Goal: Contribute content: Contribute content

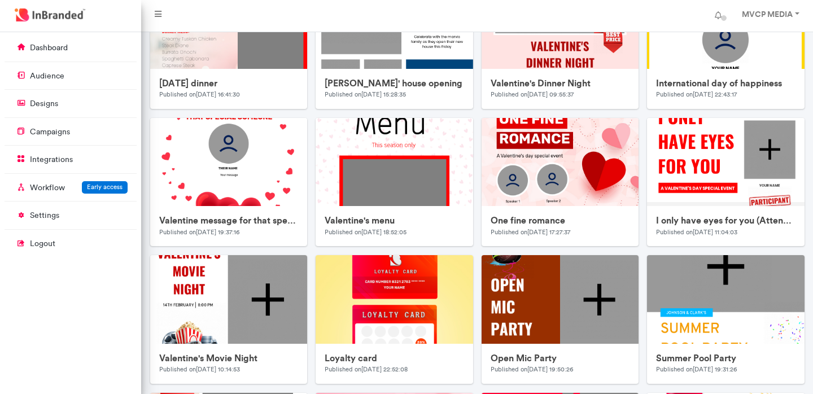
scroll to position [408, 0]
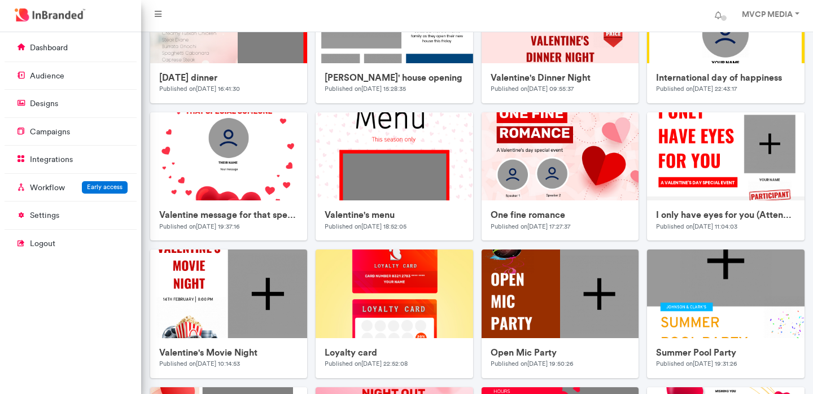
click at [627, 60] on img at bounding box center [708, 201] width 452 height 452
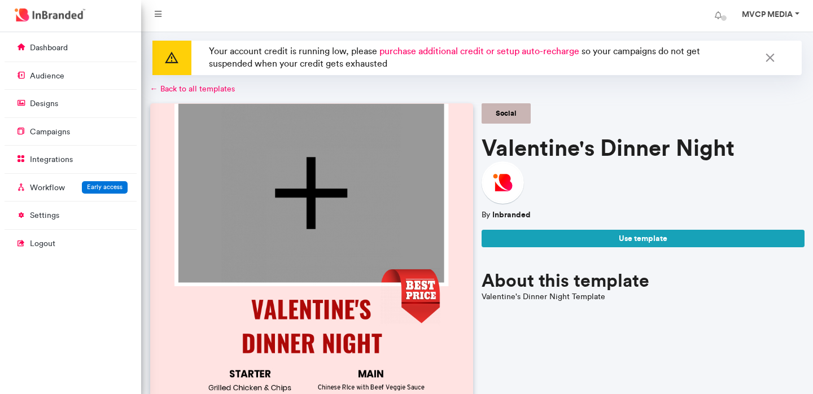
click at [797, 13] on link "MVCP MEDIA" at bounding box center [770, 16] width 78 height 23
click at [756, 162] on div at bounding box center [643, 186] width 323 height 48
click at [796, 15] on link "MVCP MEDIA" at bounding box center [770, 16] width 78 height 23
click at [706, 108] on div "Social" at bounding box center [643, 113] width 323 height 20
click at [599, 115] on div "Social" at bounding box center [643, 113] width 323 height 20
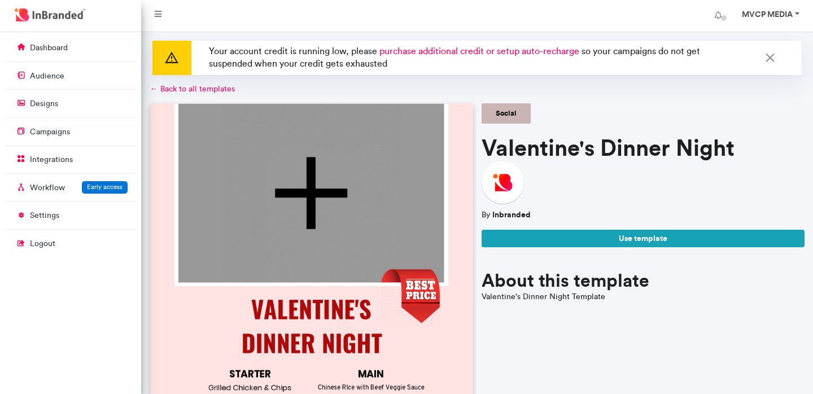
click at [793, 18] on strong "MVCP MEDIA" at bounding box center [767, 14] width 51 height 10
click at [756, 91] on span "Logout" at bounding box center [766, 87] width 93 height 15
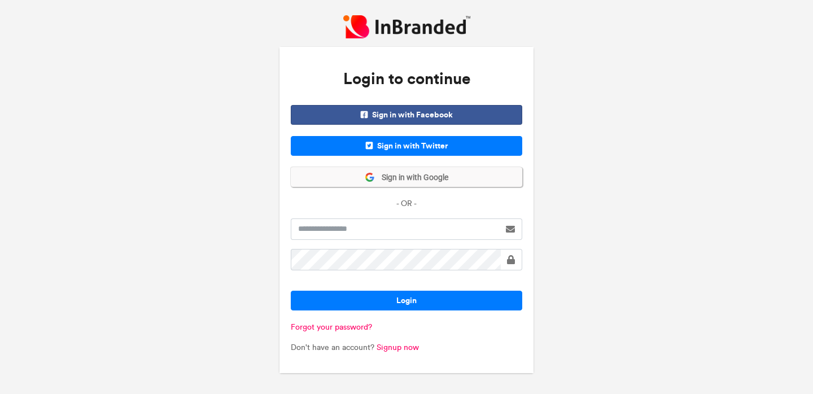
click at [435, 175] on span "Sign in with Google" at bounding box center [411, 177] width 73 height 11
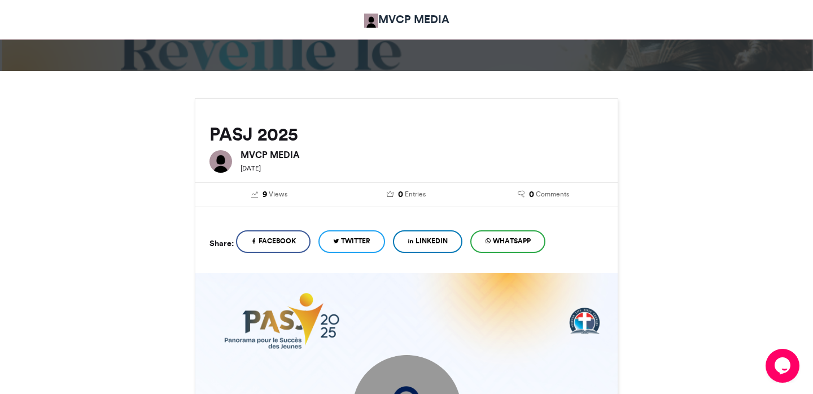
scroll to position [38, 0]
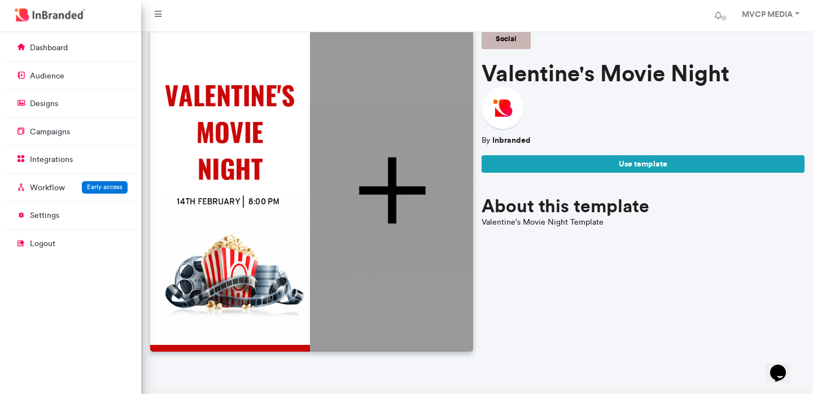
scroll to position [125, 0]
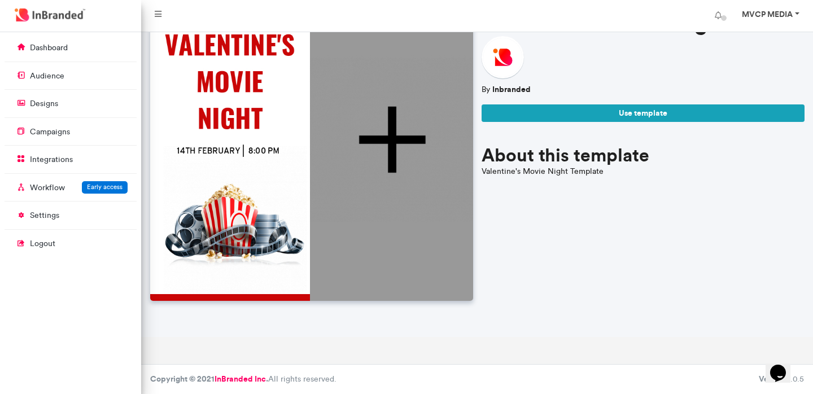
click at [793, 14] on link "MVCP MEDIA" at bounding box center [770, 16] width 78 height 23
click at [772, 46] on link "Account settings" at bounding box center [766, 46] width 93 height 16
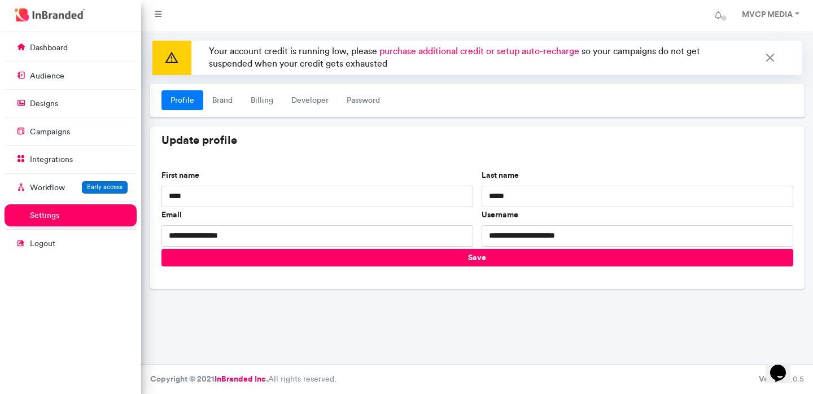
click at [786, 371] on icon "Chat widget" at bounding box center [778, 373] width 16 height 17
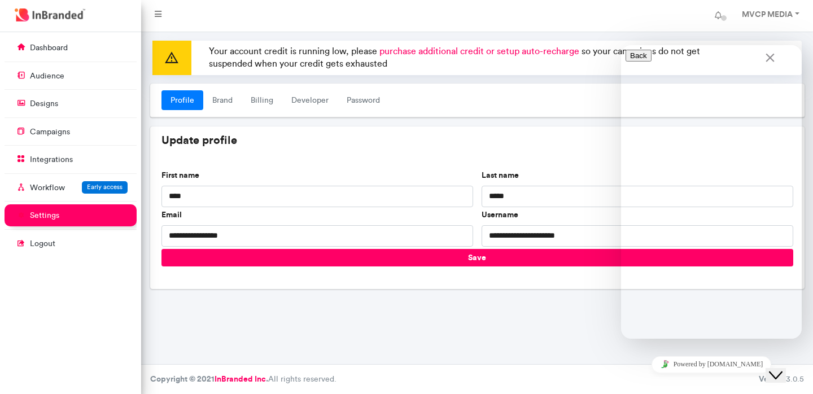
click at [783, 371] on icon "Close Chat This icon closes the chat window." at bounding box center [776, 376] width 14 height 14
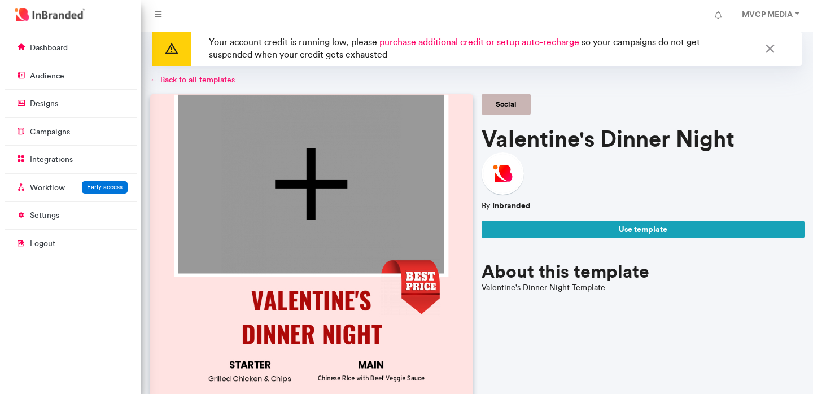
scroll to position [9, 0]
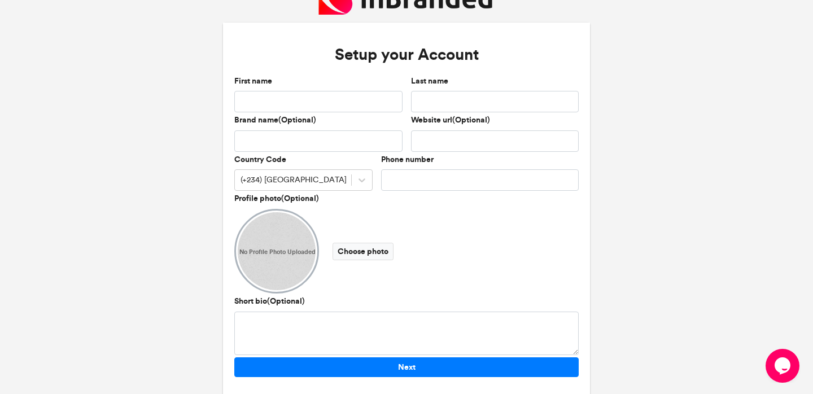
scroll to position [52, 0]
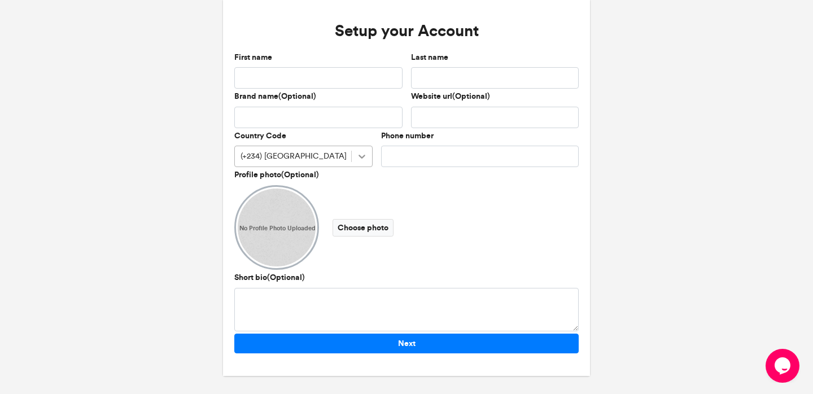
click at [358, 161] on icon at bounding box center [361, 156] width 11 height 11
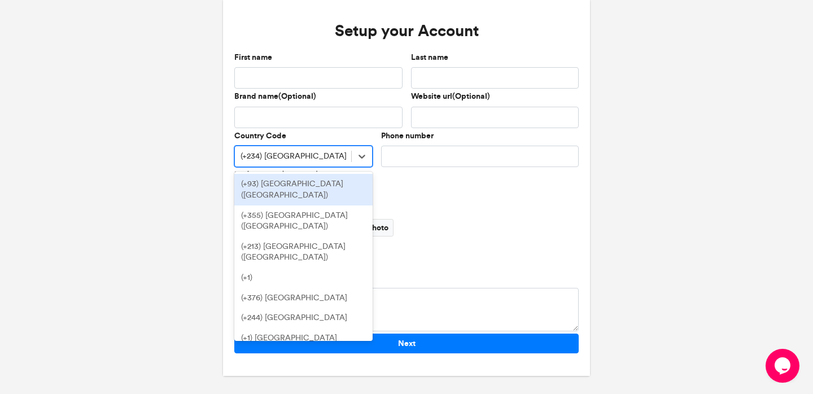
click at [405, 179] on div "Profile photo(Optional) No Profile Photo Uploaded Choose photo" at bounding box center [406, 219] width 345 height 101
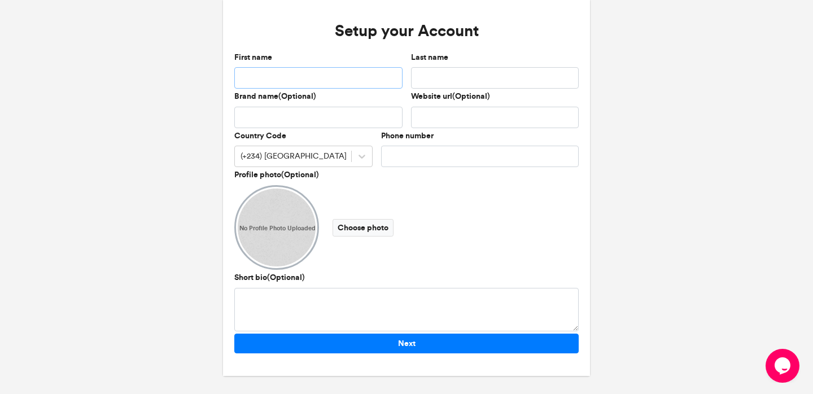
click at [333, 73] on input "First name" at bounding box center [318, 77] width 168 height 21
type input "******"
click at [430, 77] on input "Last name" at bounding box center [495, 77] width 168 height 21
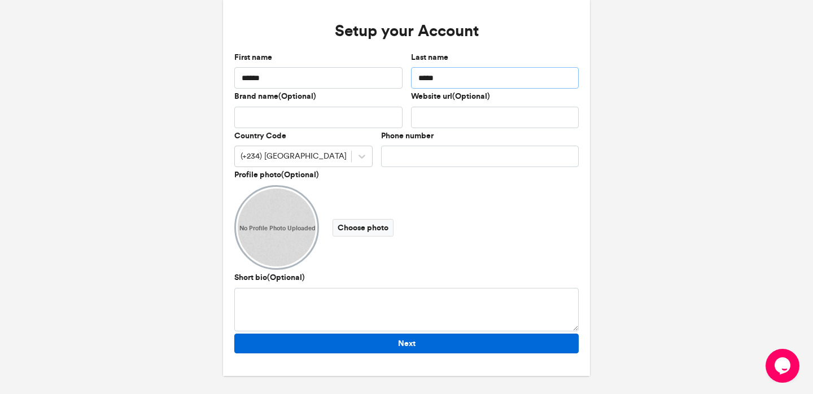
type input "*****"
click at [384, 345] on button "Next" at bounding box center [406, 344] width 345 height 20
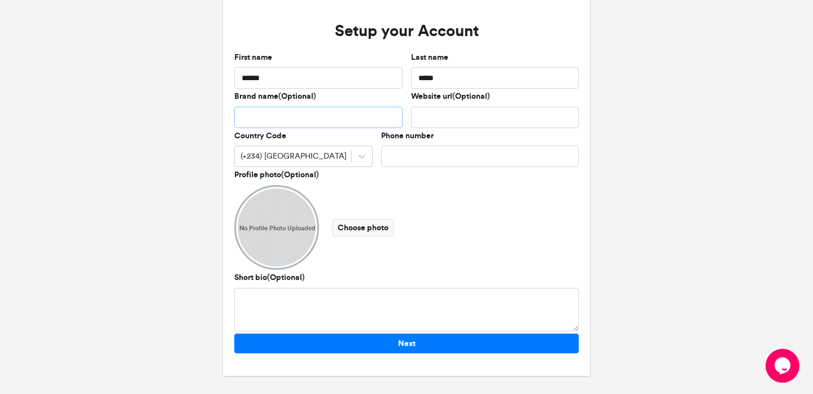
click at [280, 117] on input "Brand name(Optional)" at bounding box center [318, 117] width 168 height 21
type input "**"
click at [326, 154] on div "(+234) [GEOGRAPHIC_DATA]" at bounding box center [293, 156] width 116 height 19
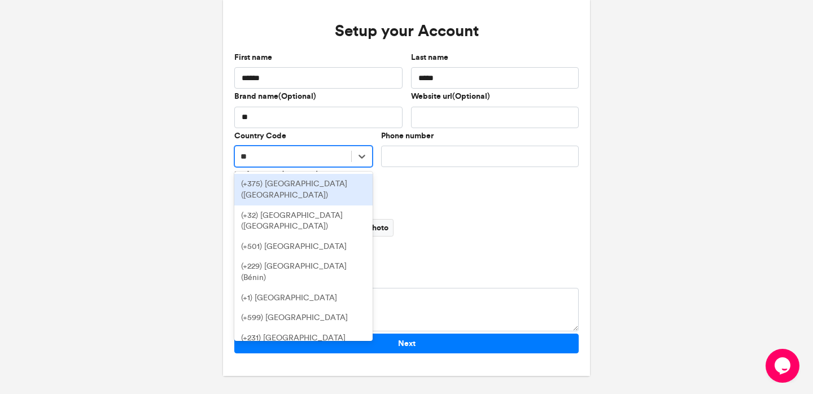
type input "***"
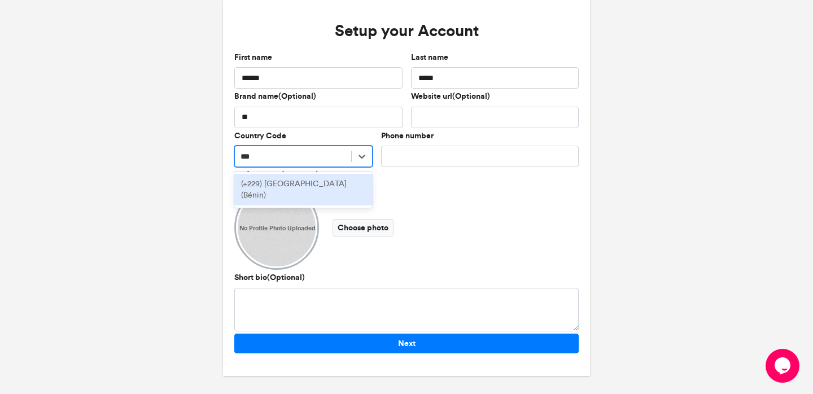
click at [304, 180] on div "(+229) [GEOGRAPHIC_DATA] (Bénin)" at bounding box center [303, 189] width 138 height 31
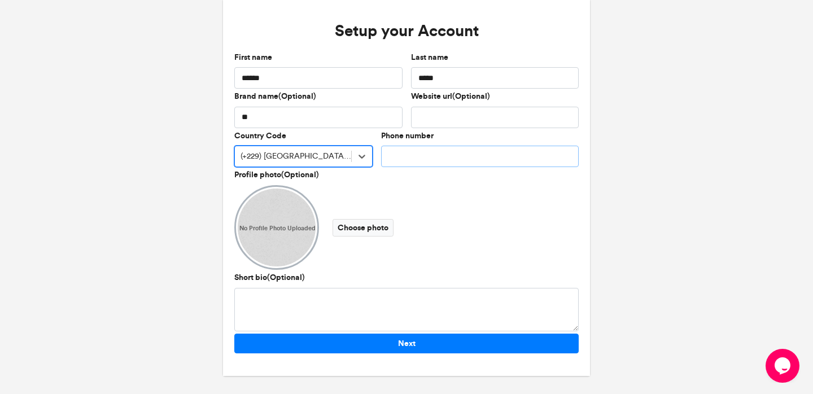
click at [418, 158] on input "Phone number" at bounding box center [480, 156] width 198 height 21
type input "**********"
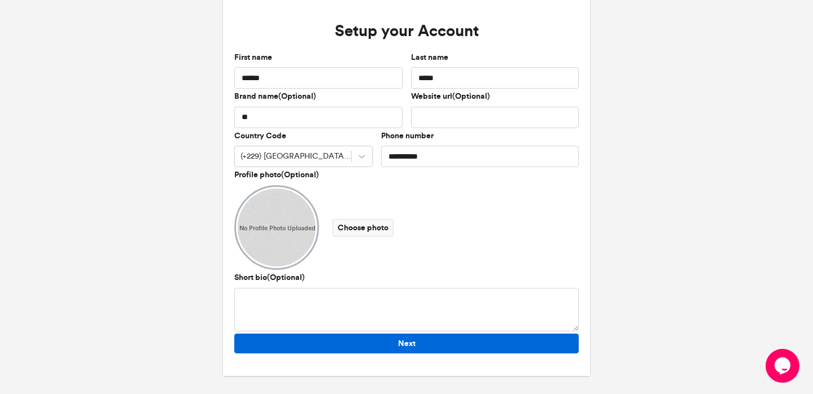
click at [361, 351] on button "Next" at bounding box center [406, 344] width 345 height 20
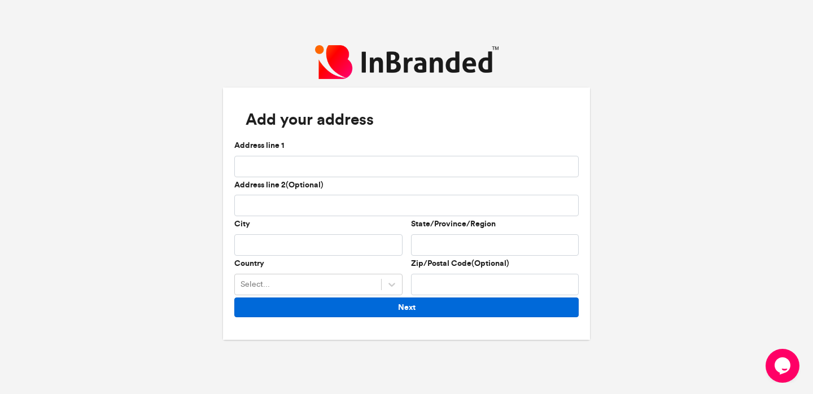
click at [340, 312] on button "Next" at bounding box center [406, 308] width 345 height 20
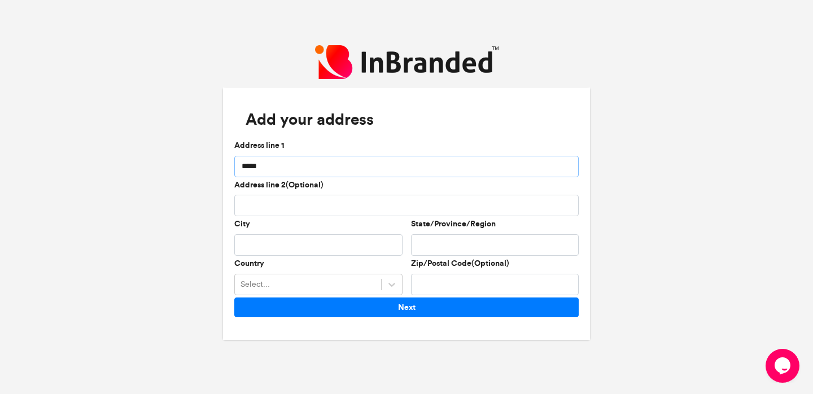
click at [261, 169] on input "*****" at bounding box center [406, 166] width 345 height 21
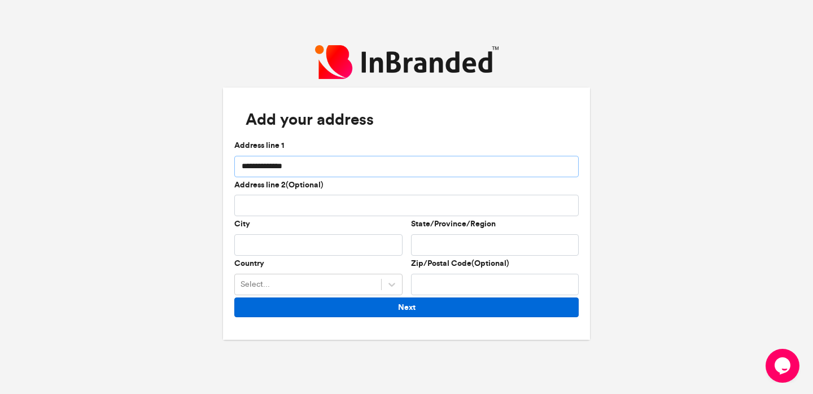
type input "**********"
click at [276, 310] on button "Next" at bounding box center [406, 308] width 345 height 20
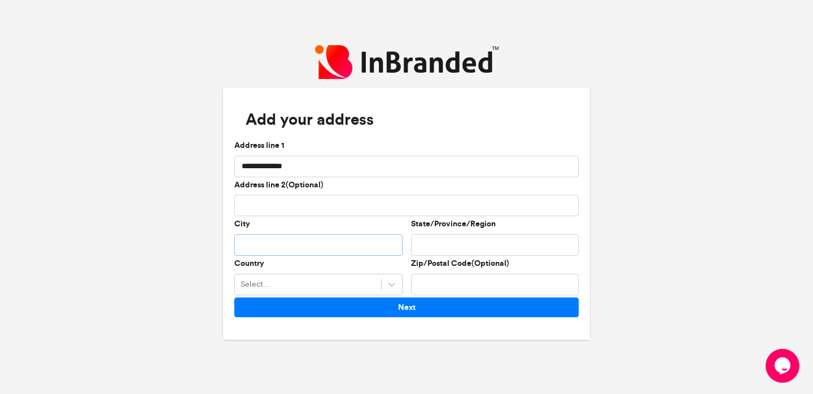
click at [261, 246] on input "City" at bounding box center [318, 244] width 168 height 21
type input "*******"
click at [258, 167] on input "**********" at bounding box center [406, 166] width 345 height 21
type input "**********"
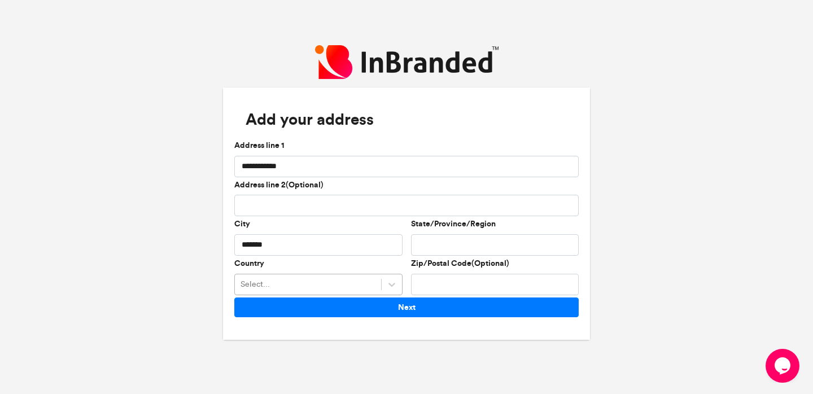
click at [307, 276] on div "Select..." at bounding box center [308, 284] width 146 height 19
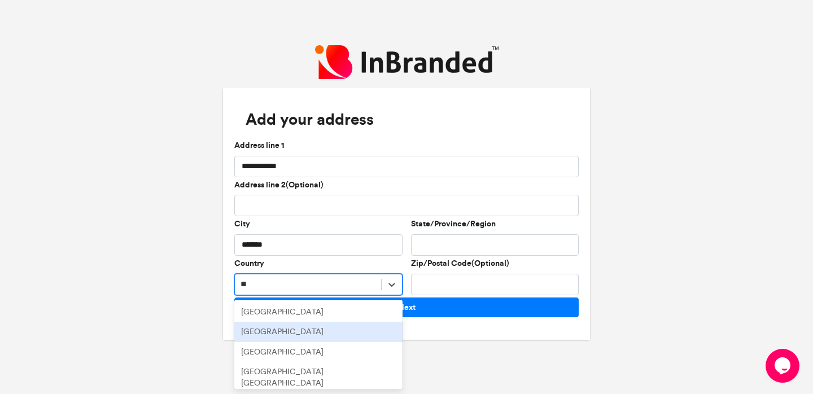
type input "*"
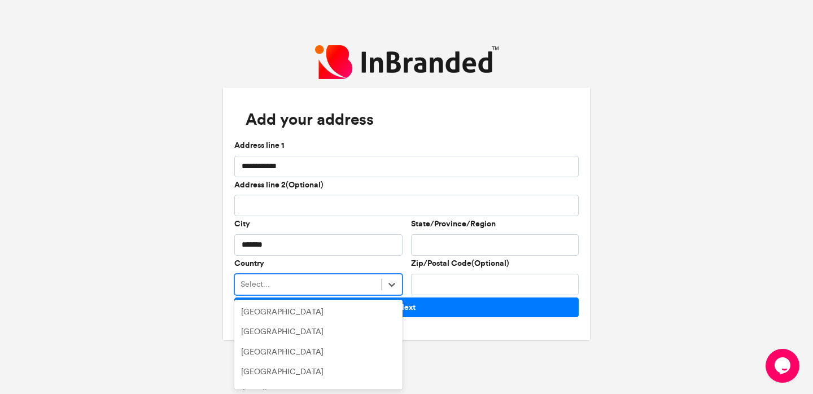
click at [439, 150] on div "**********" at bounding box center [406, 158] width 345 height 37
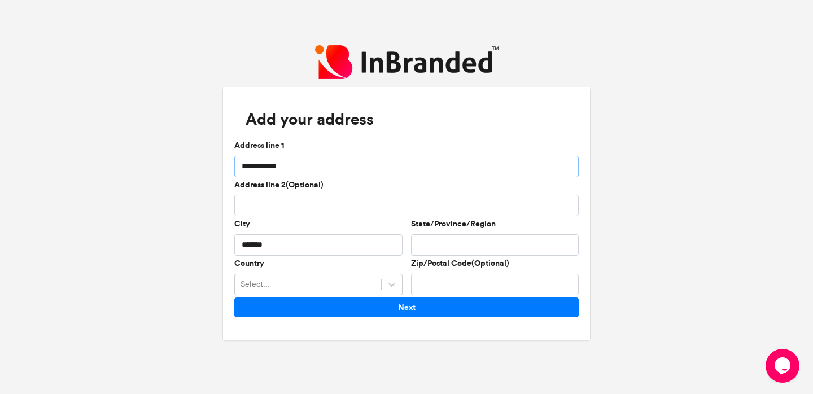
click at [280, 162] on input "**********" at bounding box center [406, 166] width 345 height 21
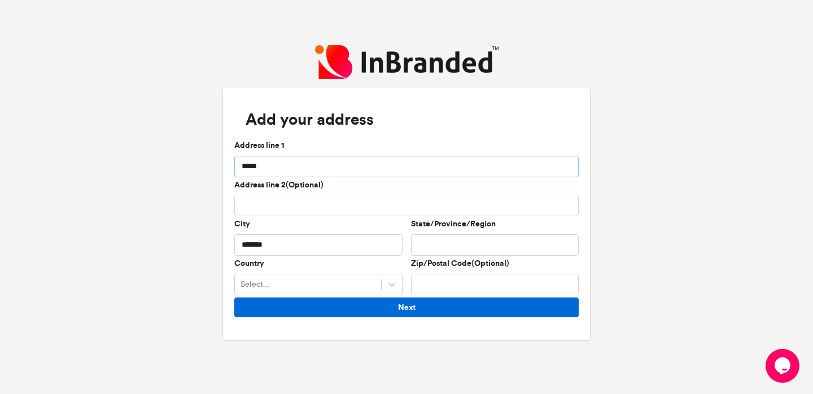
type input "*****"
click at [306, 316] on button "Next" at bounding box center [406, 308] width 345 height 20
type input "**********"
click at [387, 307] on button "Next" at bounding box center [406, 308] width 345 height 20
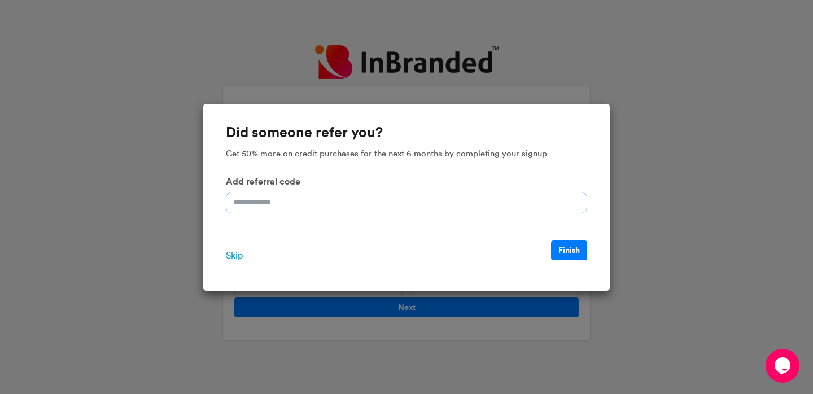
click at [515, 207] on input "Add referral code" at bounding box center [406, 202] width 361 height 21
click at [564, 249] on button "Finish" at bounding box center [569, 251] width 36 height 20
click at [245, 264] on div "Skip Finish" at bounding box center [406, 256] width 361 height 31
click at [238, 256] on span "Skip" at bounding box center [234, 256] width 17 height 14
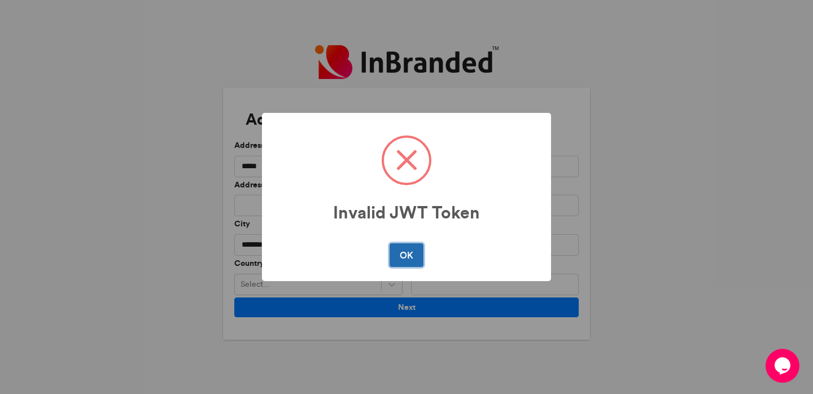
click at [420, 250] on button "OK" at bounding box center [406, 255] width 33 height 24
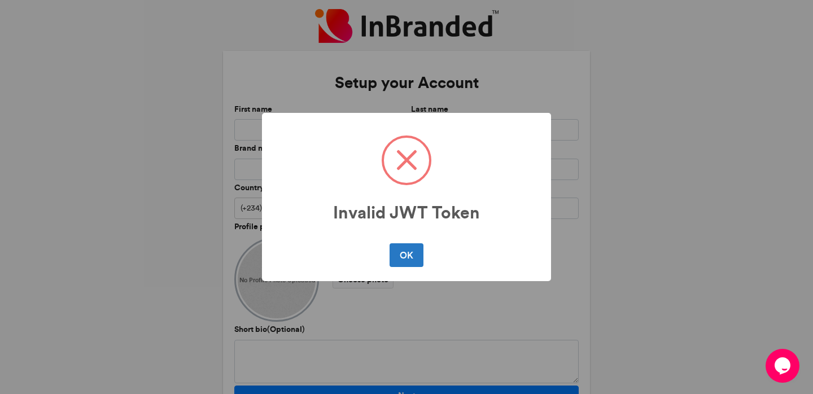
click at [420, 250] on button "OK" at bounding box center [406, 255] width 33 height 24
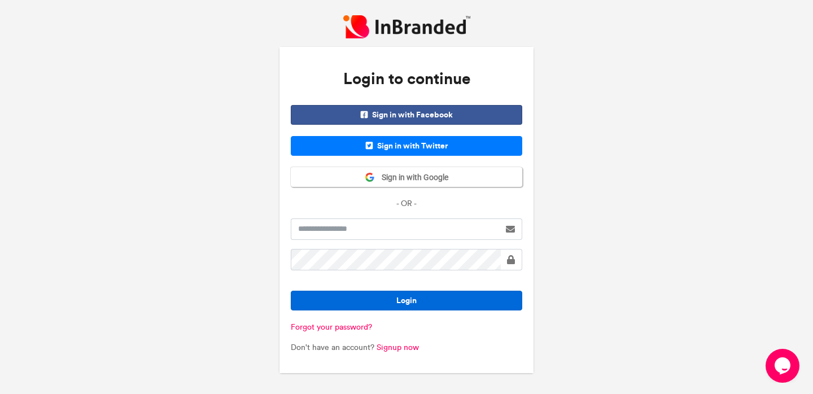
click at [413, 293] on button "Login" at bounding box center [407, 301] width 232 height 20
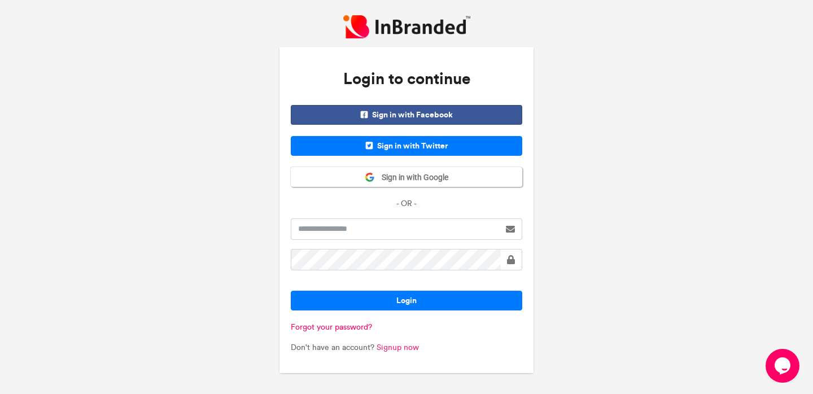
click at [412, 348] on link "Signup now" at bounding box center [398, 348] width 42 height 10
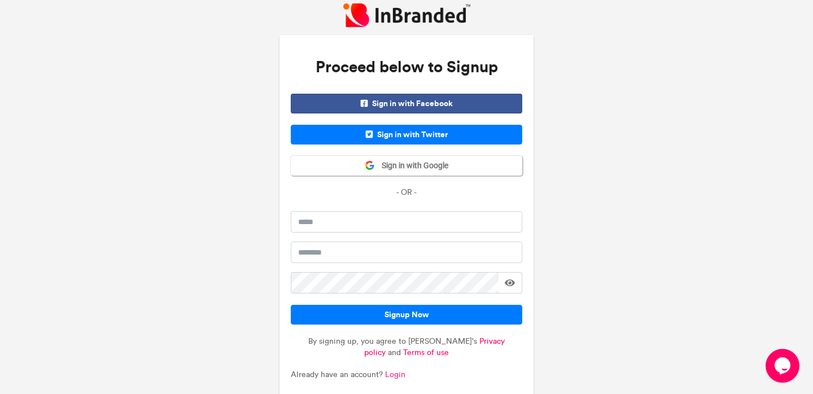
click at [401, 373] on link "Login" at bounding box center [395, 375] width 20 height 10
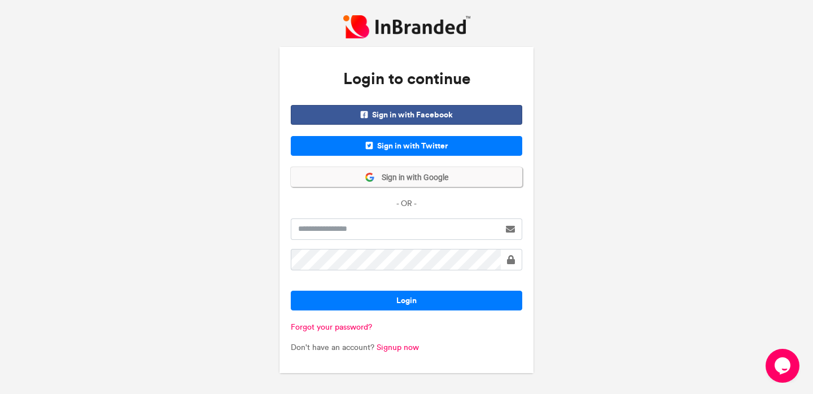
click at [421, 177] on span "Sign in with Google" at bounding box center [411, 177] width 73 height 11
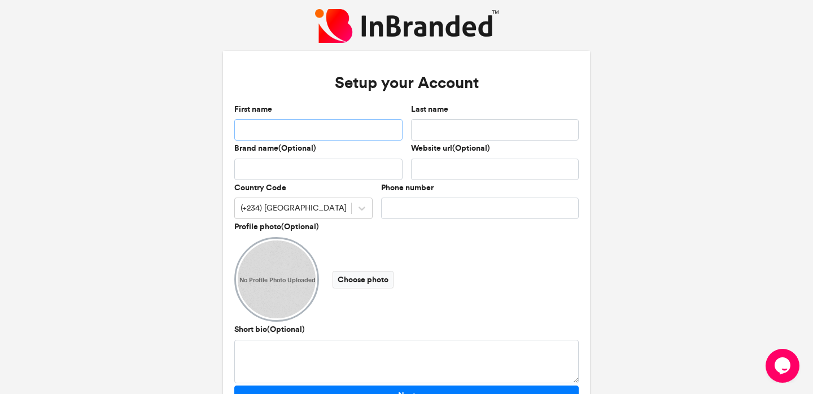
click at [356, 127] on input "First name" at bounding box center [318, 129] width 168 height 21
type input "******"
click at [435, 119] on input "Last name" at bounding box center [495, 129] width 168 height 21
type input "*****"
click at [336, 176] on input "Brand name(Optional)" at bounding box center [318, 169] width 168 height 21
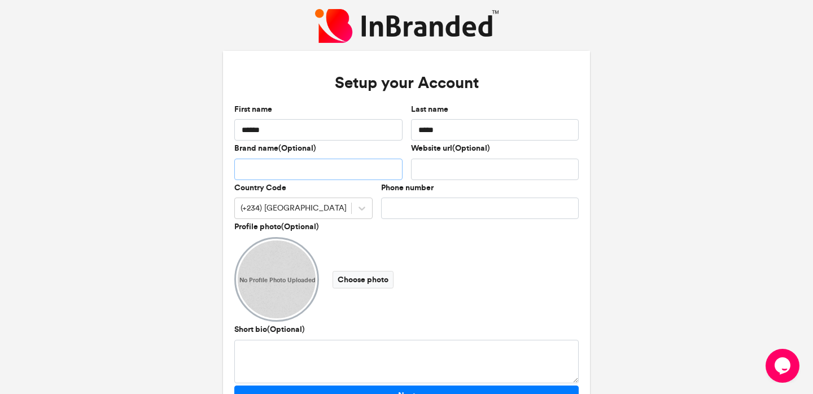
type input "**"
click at [445, 209] on input "Phone number" at bounding box center [480, 208] width 198 height 21
type input "**********"
click at [313, 207] on div "(+234) [GEOGRAPHIC_DATA]" at bounding box center [293, 208] width 116 height 19
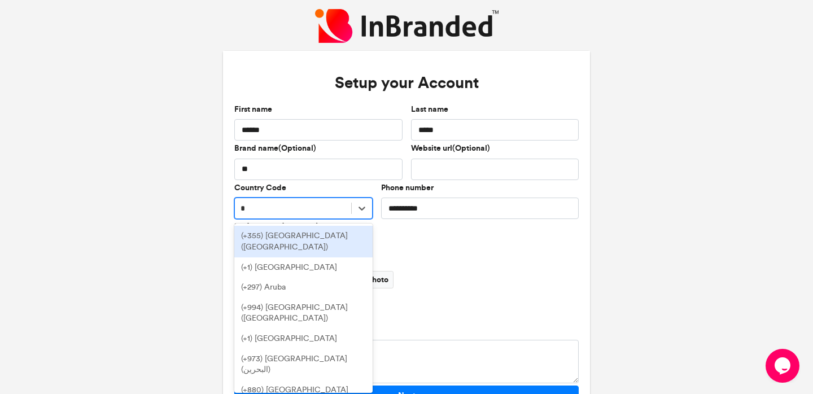
type input "**"
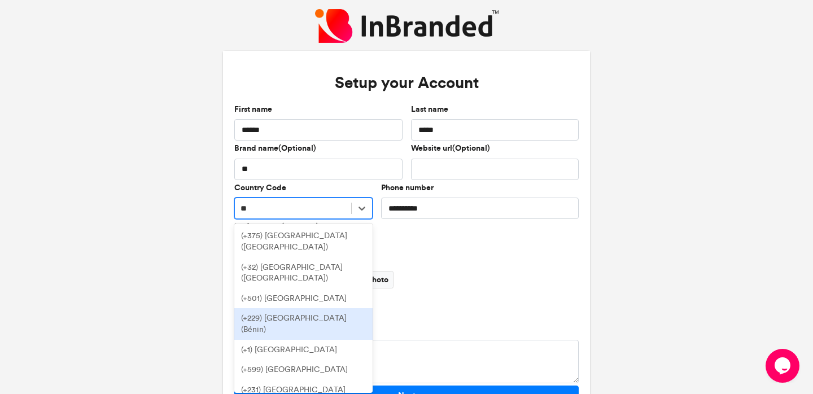
click at [308, 308] on div "(+229) [GEOGRAPHIC_DATA] (Bénin)" at bounding box center [303, 323] width 138 height 31
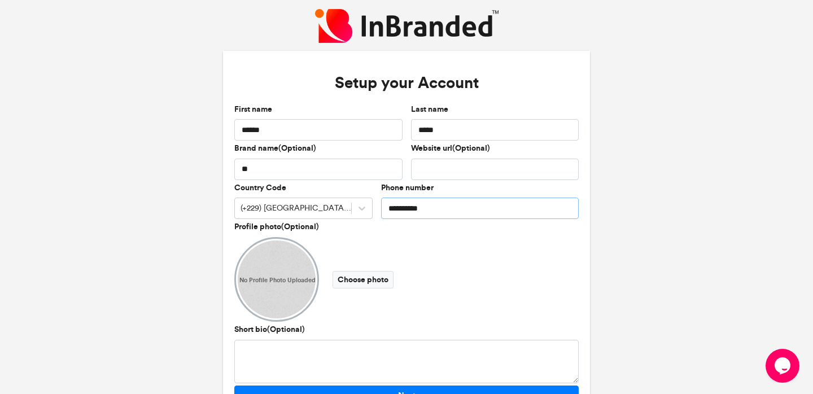
click at [399, 210] on input "**********" at bounding box center [480, 208] width 198 height 21
type input "********"
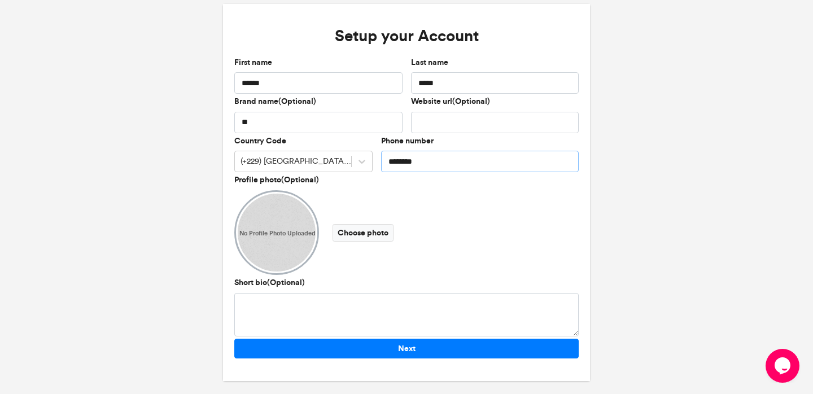
scroll to position [52, 0]
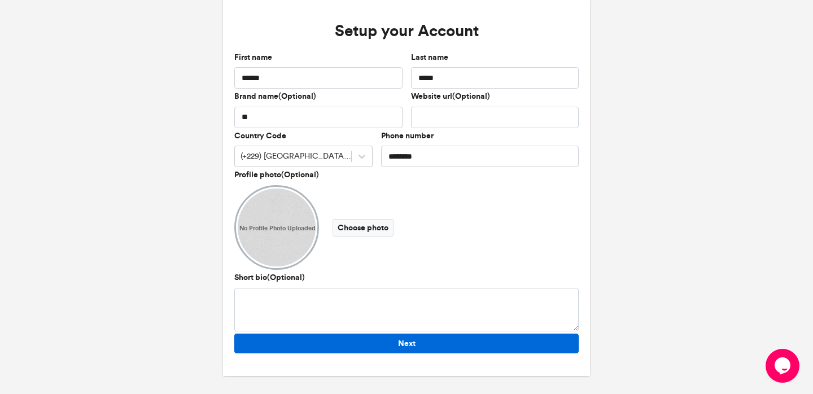
click at [402, 345] on button "Next" at bounding box center [406, 344] width 345 height 20
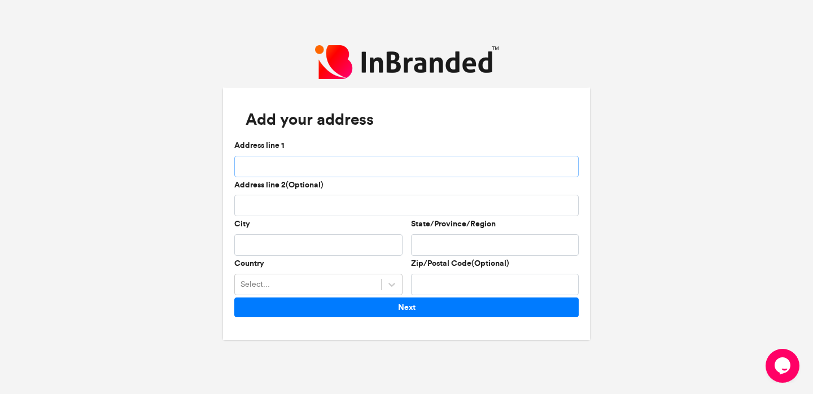
click at [390, 160] on input "Address line 1" at bounding box center [406, 166] width 345 height 21
type input "*****"
click at [330, 236] on input "City" at bounding box center [318, 244] width 168 height 21
click at [307, 245] on input "City" at bounding box center [318, 244] width 168 height 21
type input "*******"
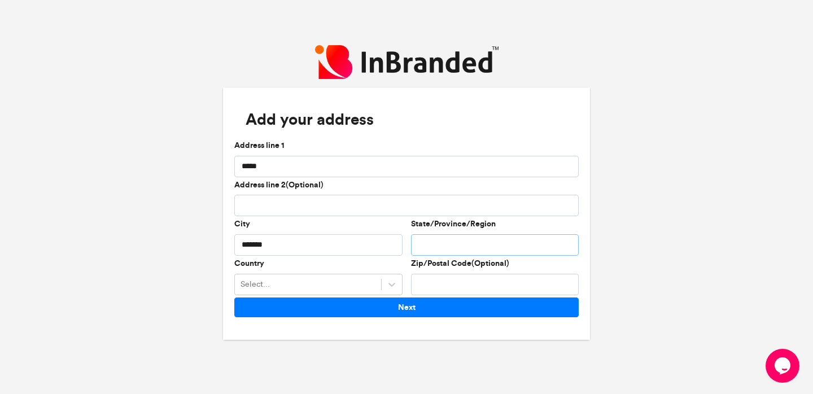
click at [426, 246] on input "State/Province/Region" at bounding box center [495, 244] width 168 height 21
type input "**********"
click at [358, 284] on div "Select..." at bounding box center [308, 284] width 146 height 19
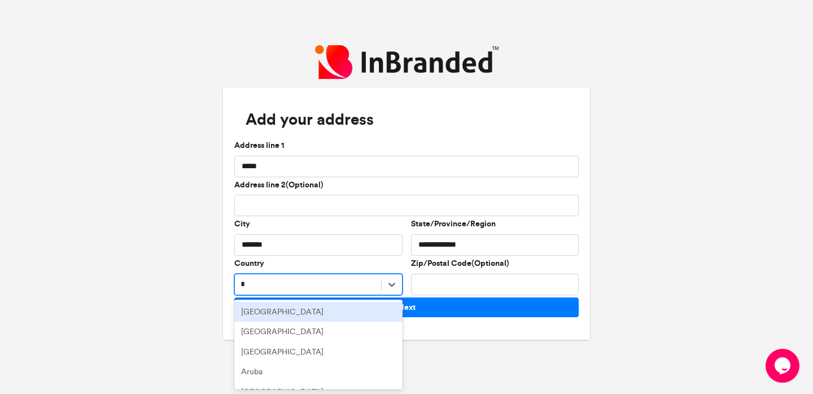
type input "**"
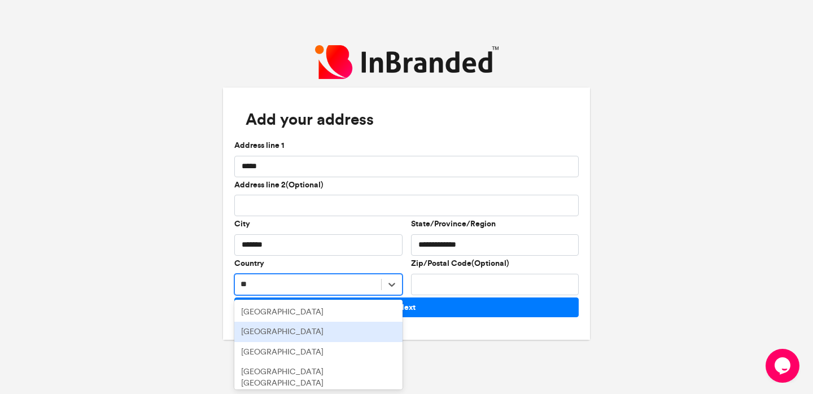
click at [315, 334] on div "[GEOGRAPHIC_DATA]" at bounding box center [318, 332] width 168 height 20
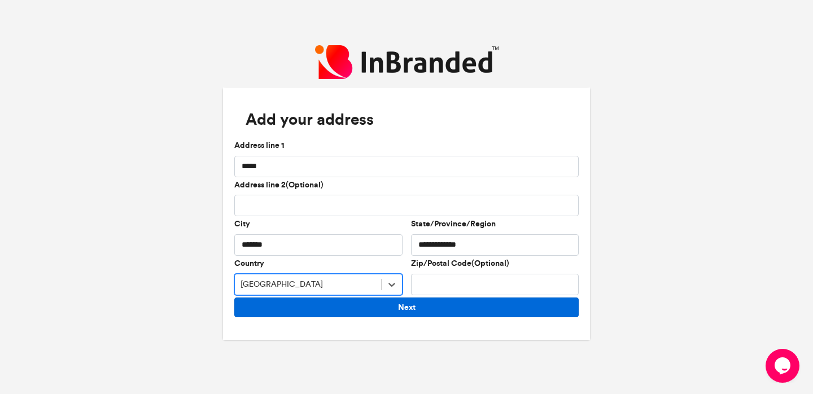
click at [342, 317] on button "Next" at bounding box center [406, 308] width 345 height 20
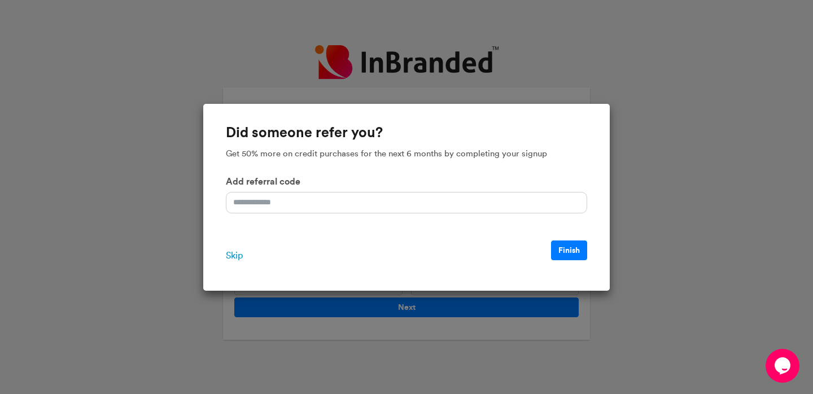
click at [513, 236] on form "Did someone refer you? Get 50% more on credit purchases for the next 6 months b…" at bounding box center [406, 191] width 361 height 162
click at [234, 256] on span "Skip" at bounding box center [234, 256] width 17 height 14
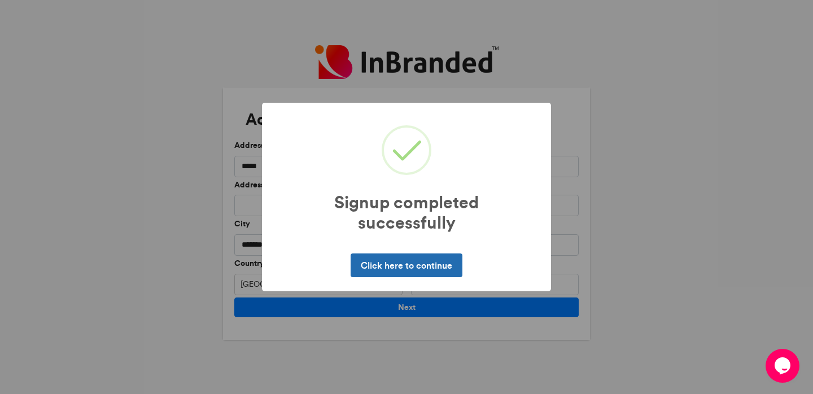
click at [378, 263] on button "Click here to continue" at bounding box center [406, 266] width 111 height 24
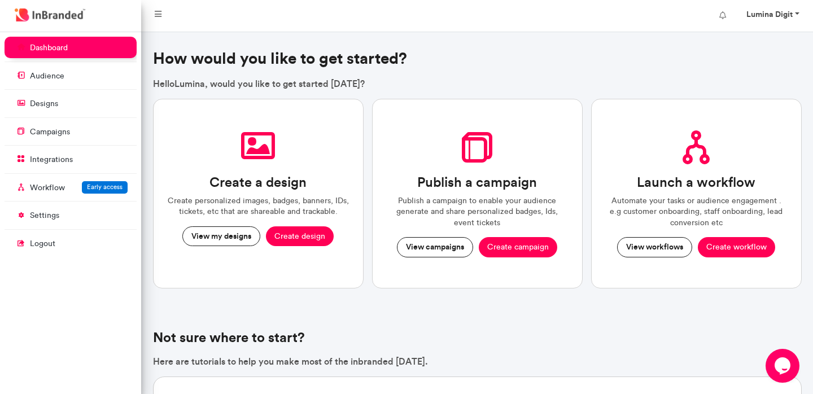
click at [794, 20] on link "Lumina Digit" at bounding box center [771, 16] width 73 height 23
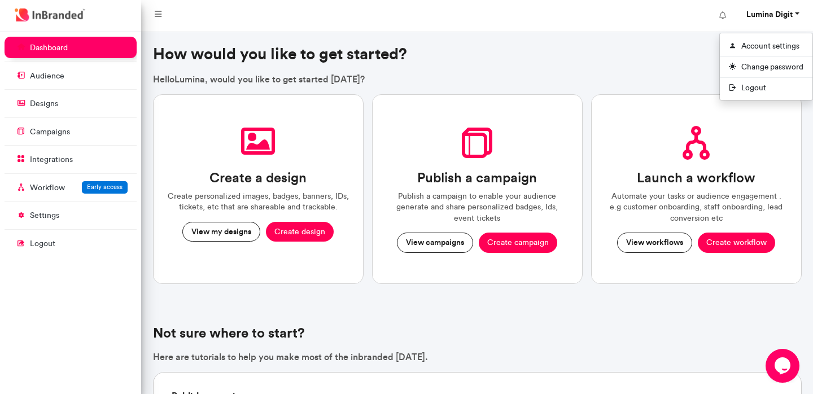
scroll to position [1, 0]
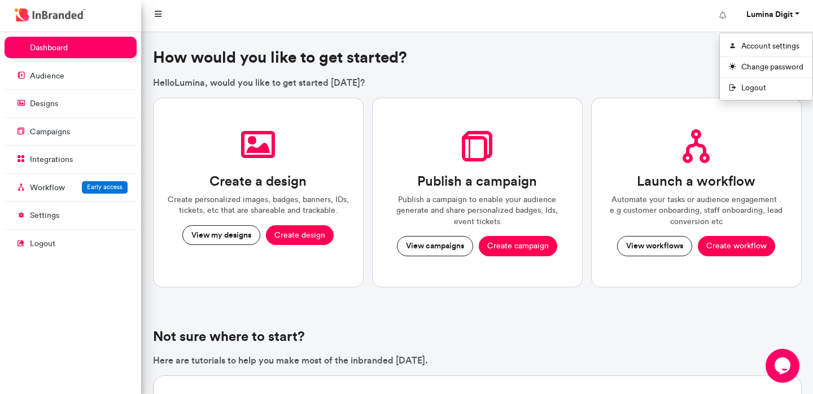
click at [160, 12] on icon at bounding box center [158, 14] width 7 height 8
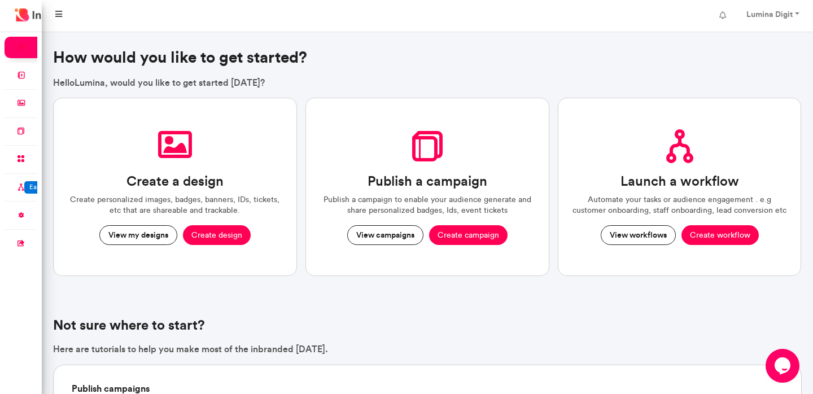
click at [59, 17] on icon at bounding box center [58, 14] width 7 height 8
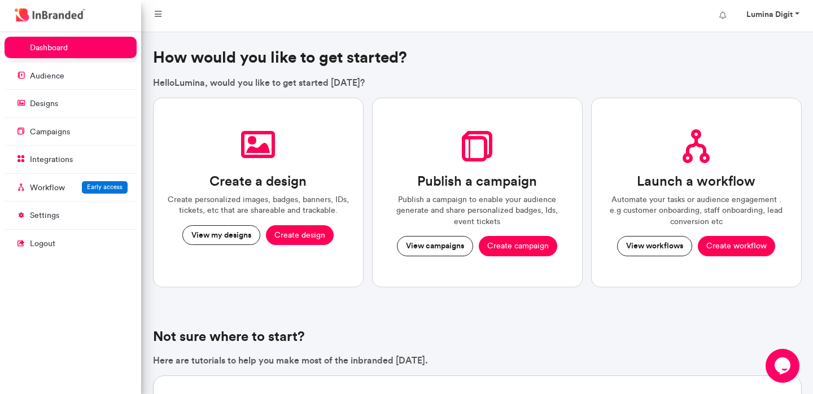
click at [768, 25] on link "Lumina Digit" at bounding box center [771, 16] width 73 height 23
click at [772, 45] on link "Account settings" at bounding box center [766, 46] width 93 height 16
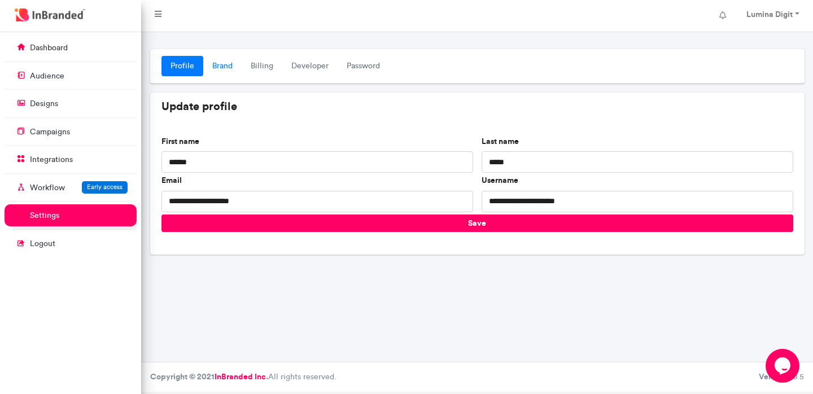
click at [224, 67] on link "Brand" at bounding box center [222, 66] width 38 height 20
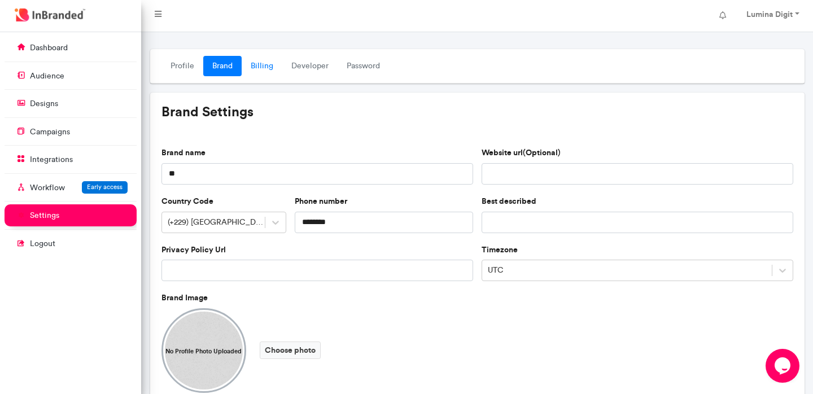
click at [259, 64] on link "Billing" at bounding box center [262, 66] width 41 height 20
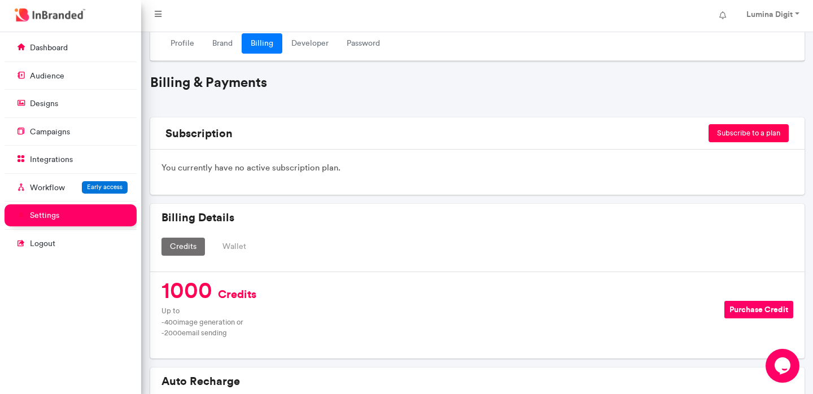
scroll to position [21, 0]
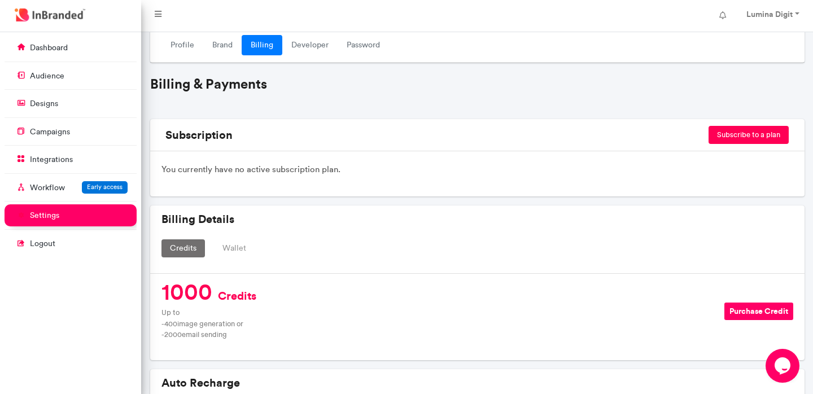
click at [241, 250] on button "Wallet" at bounding box center [234, 248] width 41 height 18
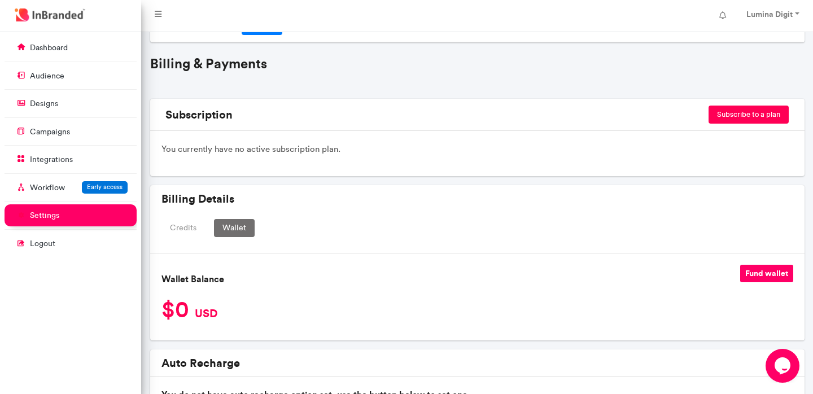
scroll to position [55, 0]
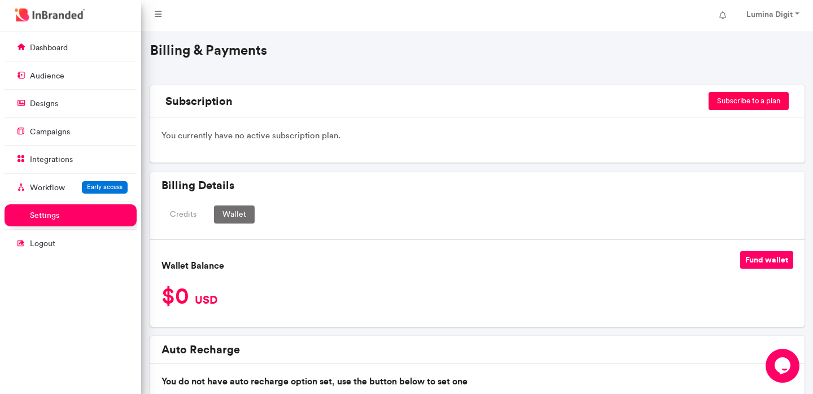
click at [185, 223] on button "Credits" at bounding box center [183, 215] width 43 height 18
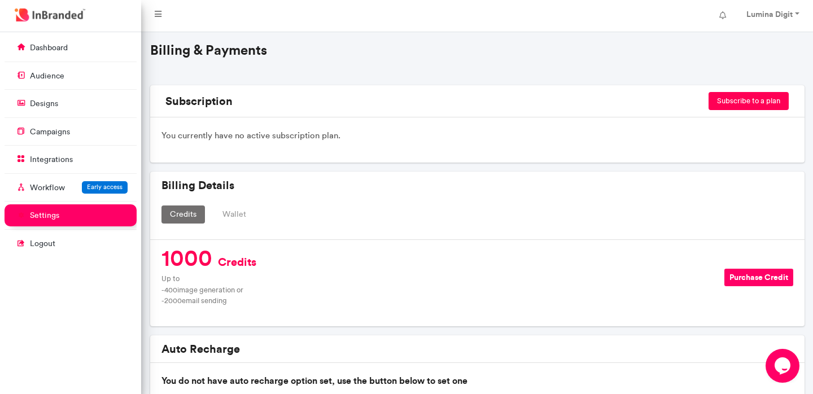
click at [217, 213] on button "Wallet" at bounding box center [234, 215] width 41 height 18
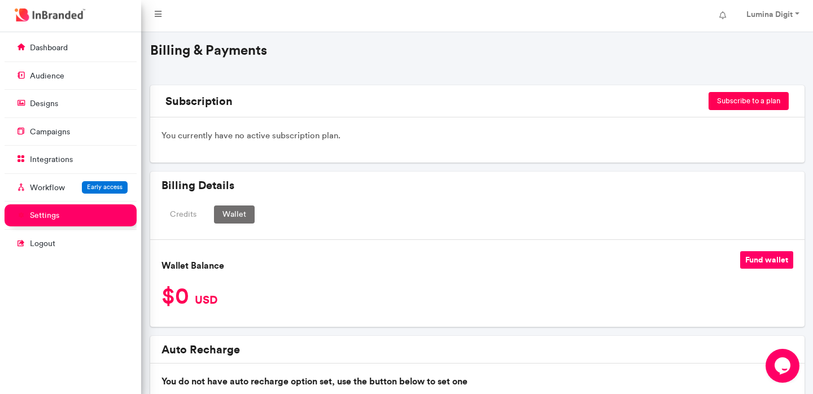
click at [189, 221] on button "Credits" at bounding box center [183, 215] width 43 height 18
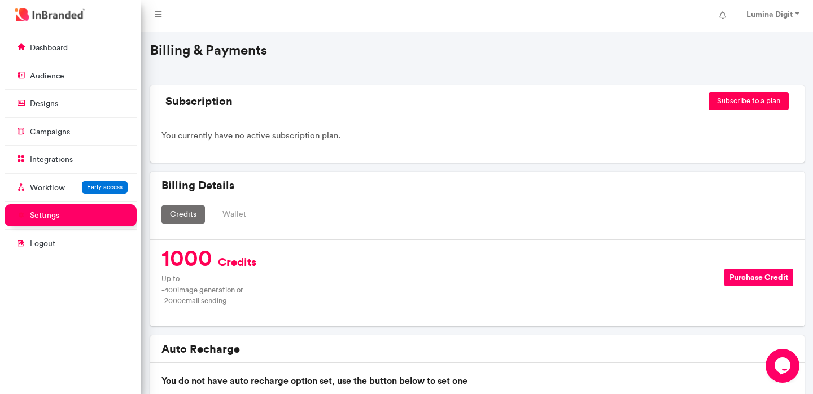
scroll to position [0, 0]
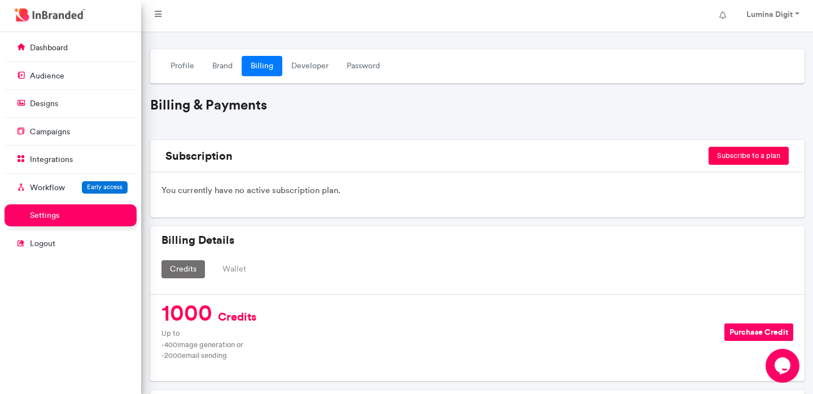
click at [299, 54] on div "Profile Brand Billing Developer Password" at bounding box center [477, 66] width 655 height 34
click at [302, 74] on link "Developer" at bounding box center [309, 66] width 55 height 20
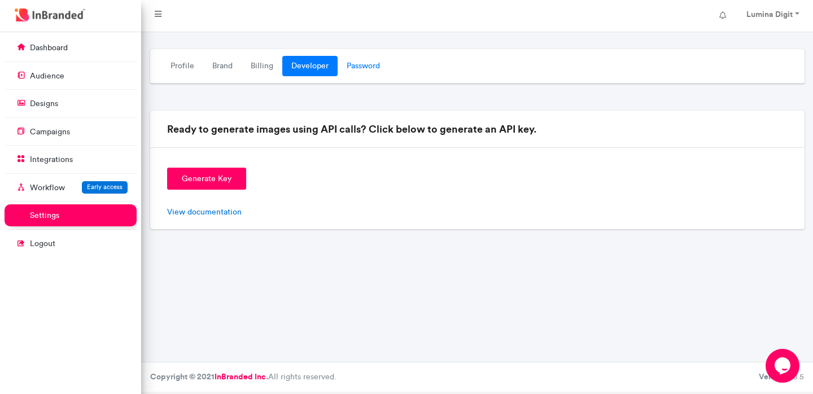
click at [367, 64] on link "Password" at bounding box center [363, 66] width 51 height 20
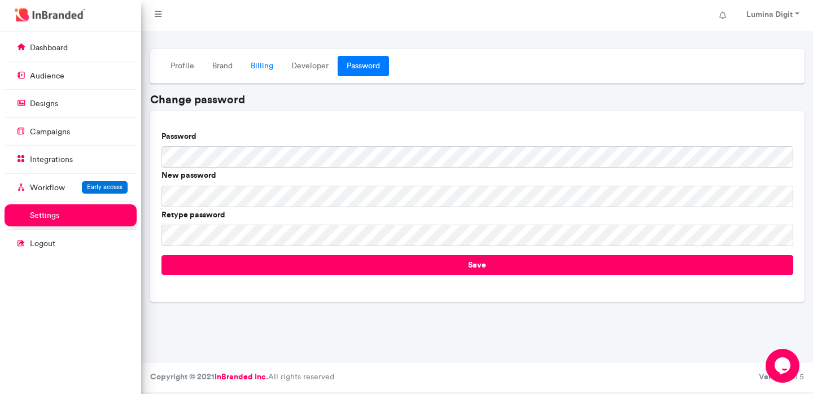
click at [258, 63] on link "Billing" at bounding box center [262, 66] width 41 height 20
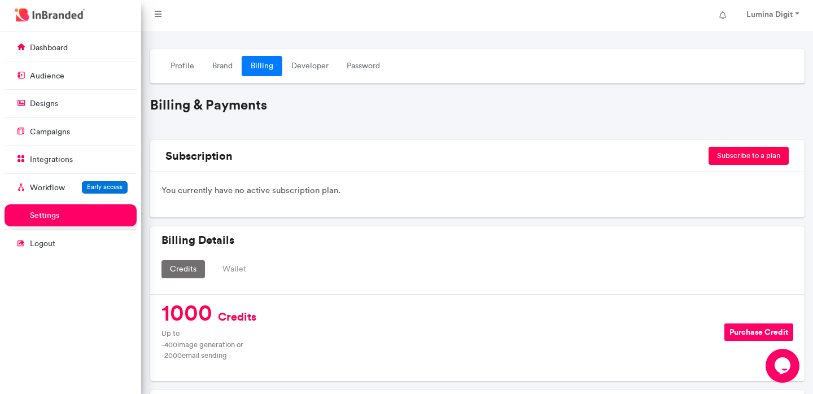
click at [720, 164] on button "Subscribe to a plan" at bounding box center [749, 156] width 80 height 18
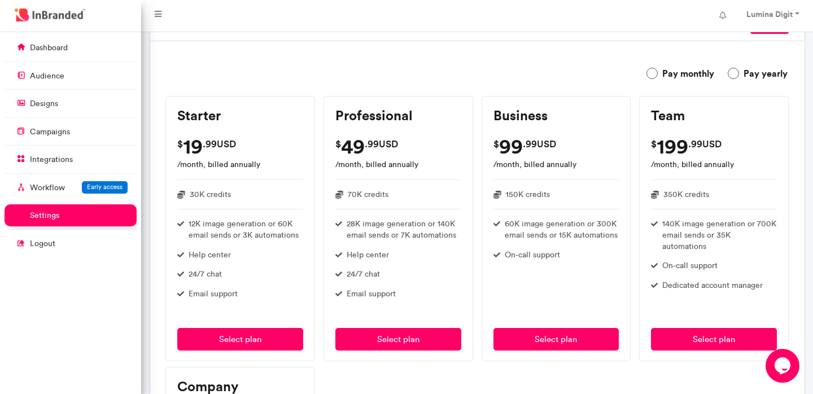
scroll to position [128, 0]
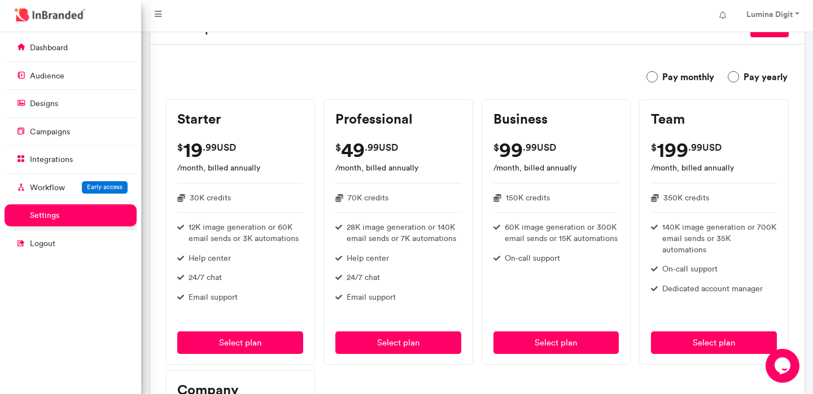
click at [688, 77] on label "Pay monthly" at bounding box center [681, 77] width 68 height 14
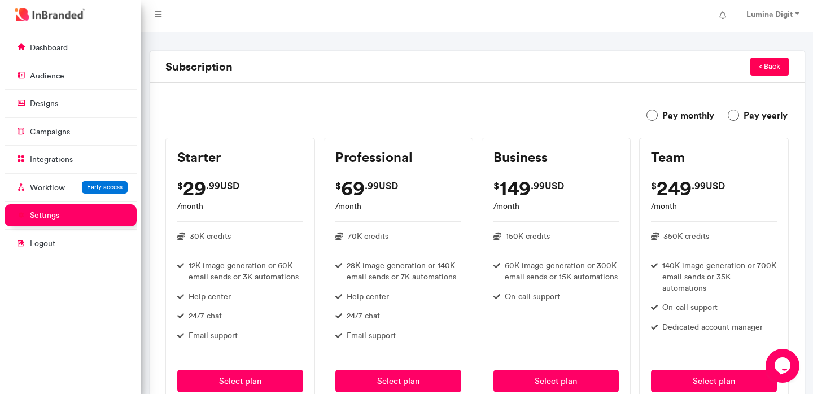
scroll to position [86, 0]
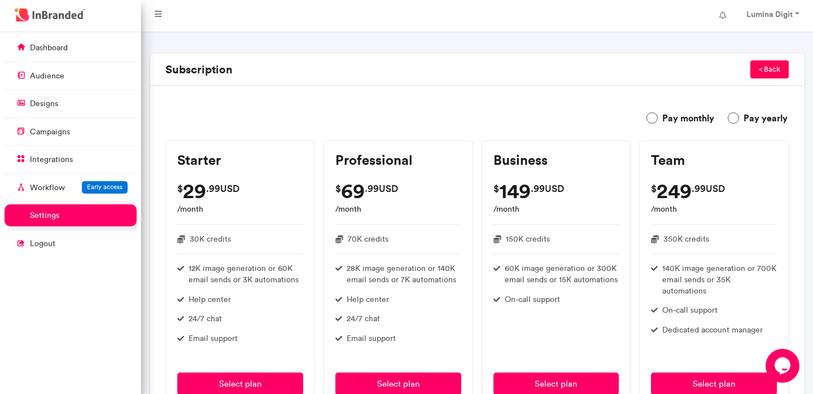
click at [738, 120] on label "Pay yearly" at bounding box center [758, 118] width 60 height 14
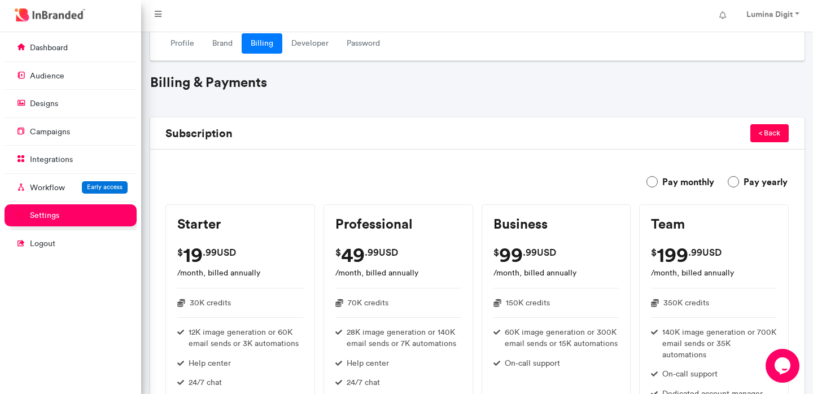
scroll to position [0, 0]
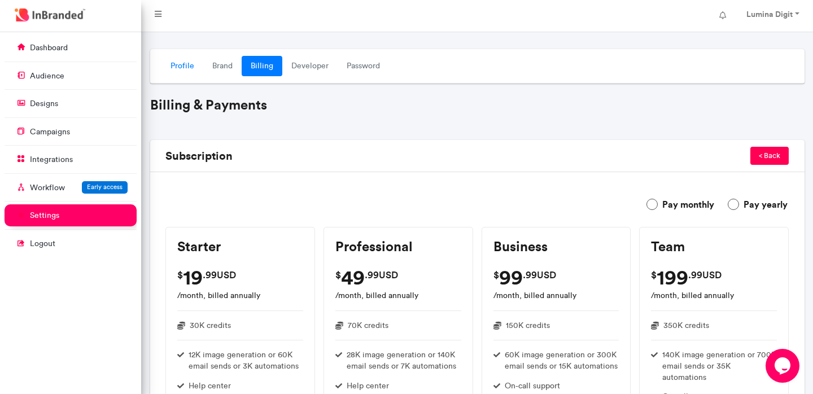
click at [190, 69] on link "Profile" at bounding box center [183, 66] width 42 height 20
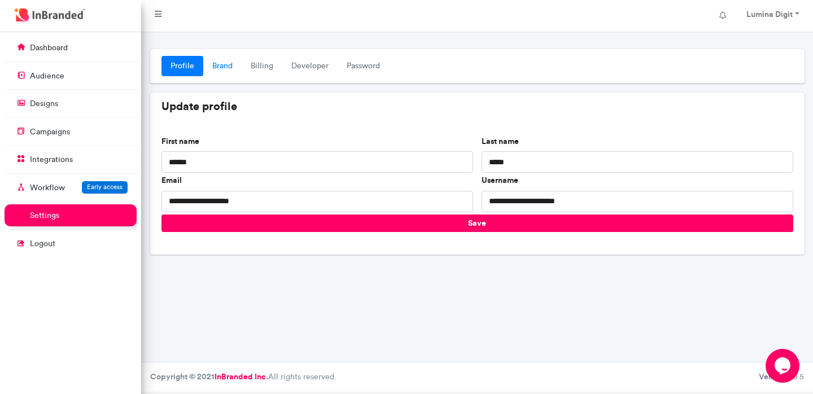
click at [223, 73] on link "Brand" at bounding box center [222, 66] width 38 height 20
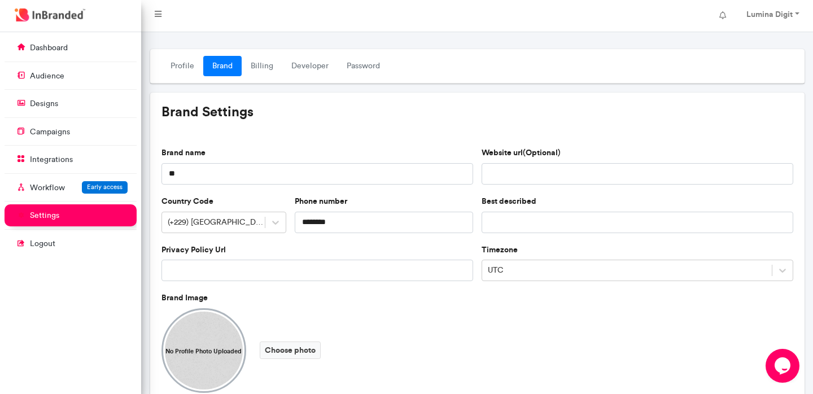
click at [258, 53] on div "Profile Brand Billing Developer Password" at bounding box center [477, 66] width 655 height 34
click at [258, 64] on link "Billing" at bounding box center [262, 66] width 41 height 20
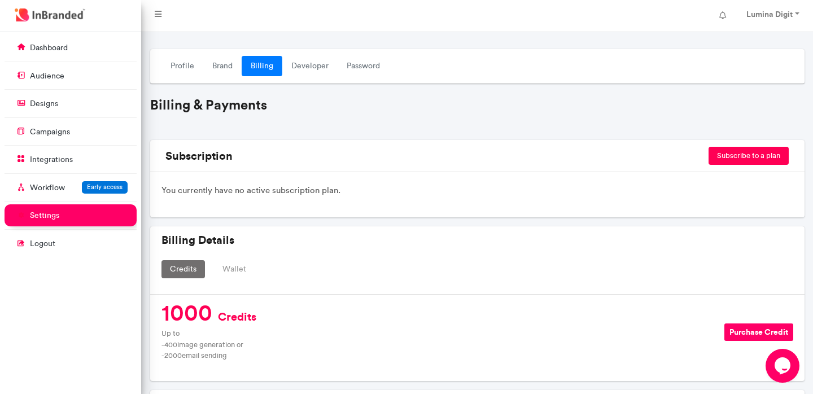
click at [234, 263] on button "Wallet" at bounding box center [234, 269] width 41 height 18
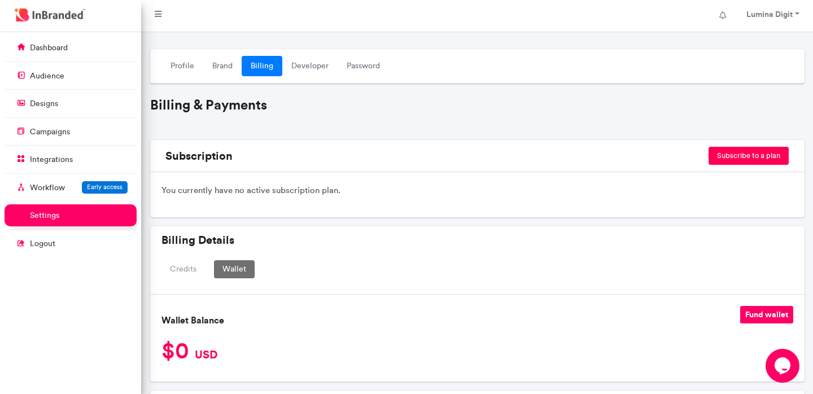
click at [188, 258] on div "Billing Details Credits Wallet" at bounding box center [477, 260] width 655 height 68
click at [186, 269] on button "Credits" at bounding box center [183, 269] width 43 height 18
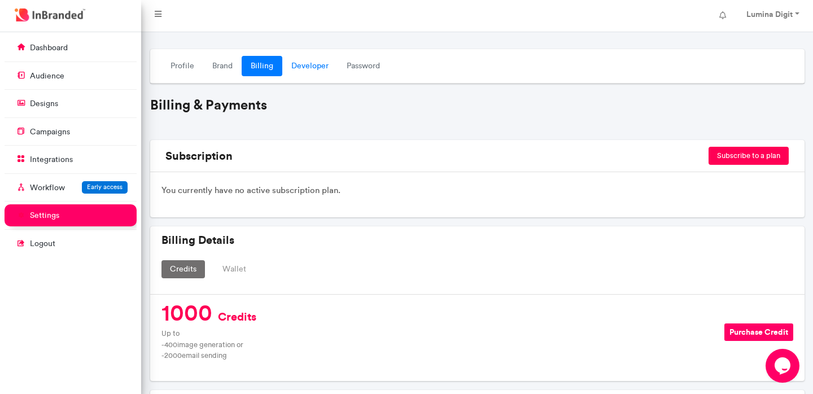
click at [308, 67] on link "Developer" at bounding box center [309, 66] width 55 height 20
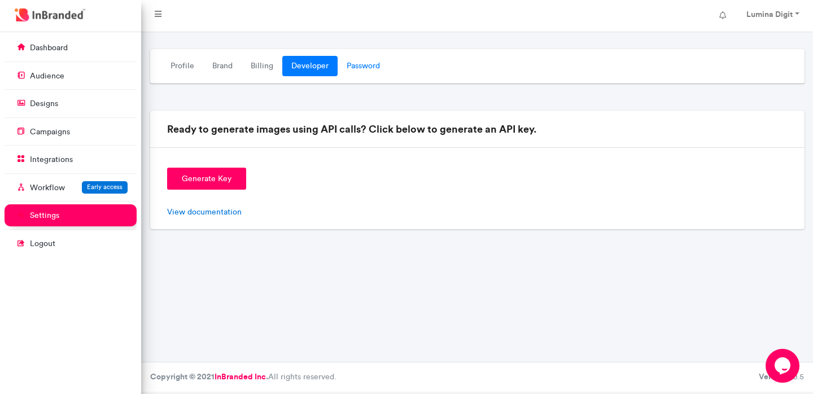
click at [349, 62] on link "Password" at bounding box center [363, 66] width 51 height 20
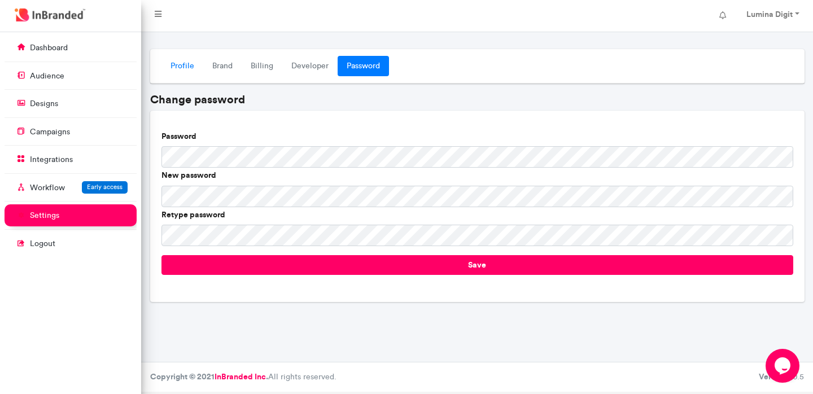
click at [189, 64] on link "Profile" at bounding box center [183, 66] width 42 height 20
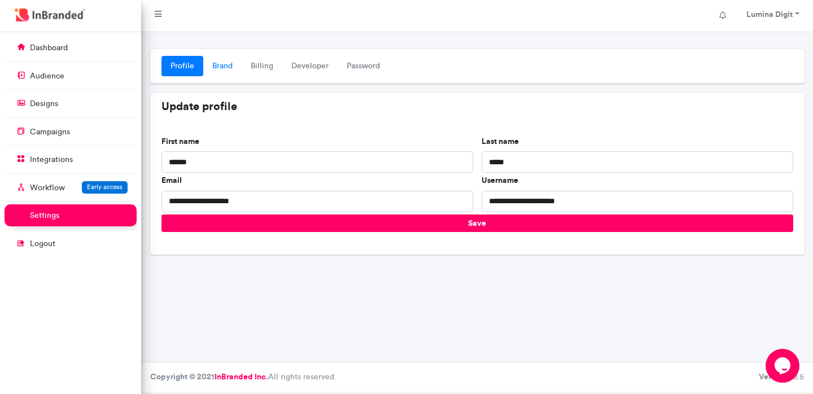
click at [212, 64] on link "Brand" at bounding box center [222, 66] width 38 height 20
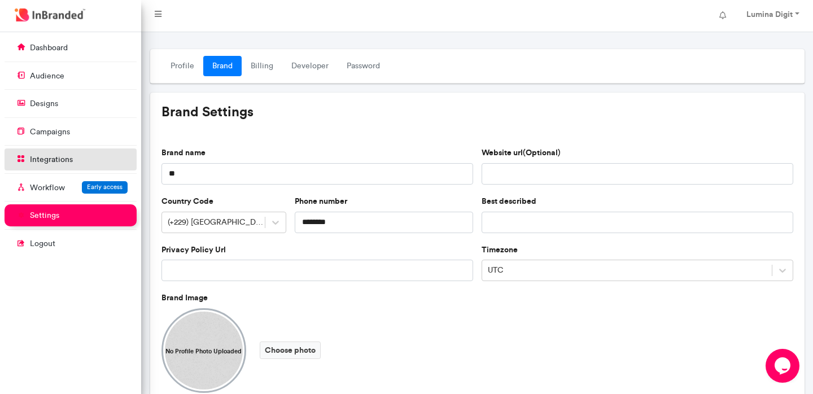
click at [47, 155] on p "integrations" at bounding box center [51, 159] width 43 height 11
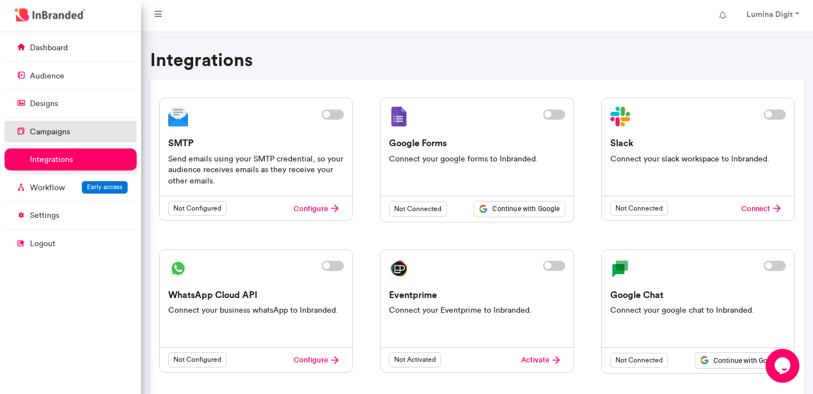
click at [43, 138] on link "campaigns" at bounding box center [71, 131] width 132 height 21
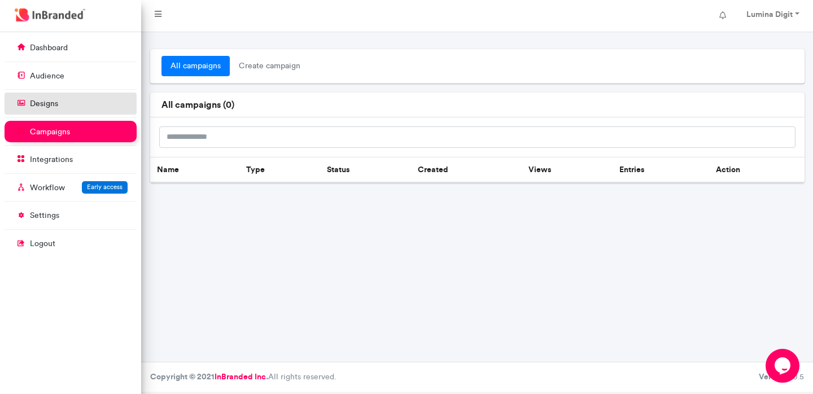
click at [53, 108] on p "designs" at bounding box center [44, 103] width 28 height 11
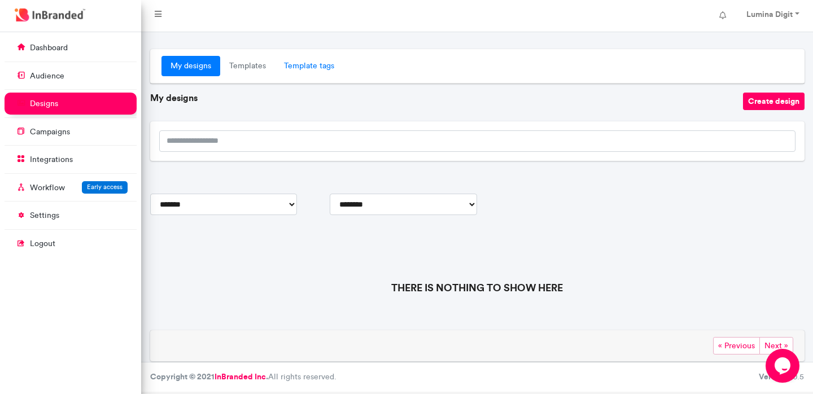
click at [295, 68] on link "Template tags" at bounding box center [309, 66] width 68 height 20
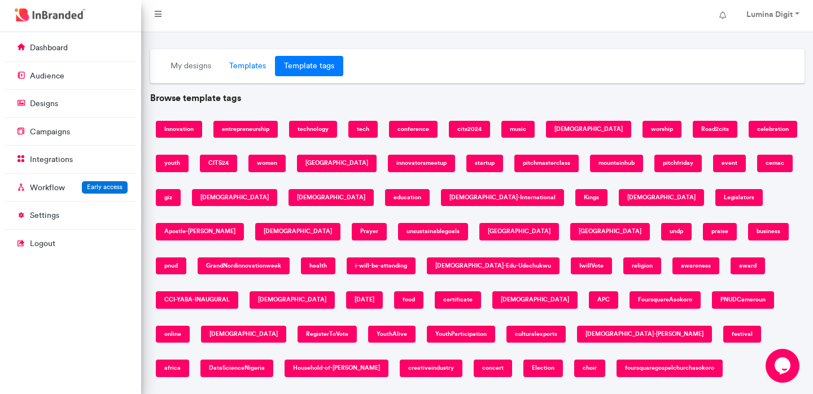
click at [258, 68] on link "Templates" at bounding box center [247, 66] width 55 height 20
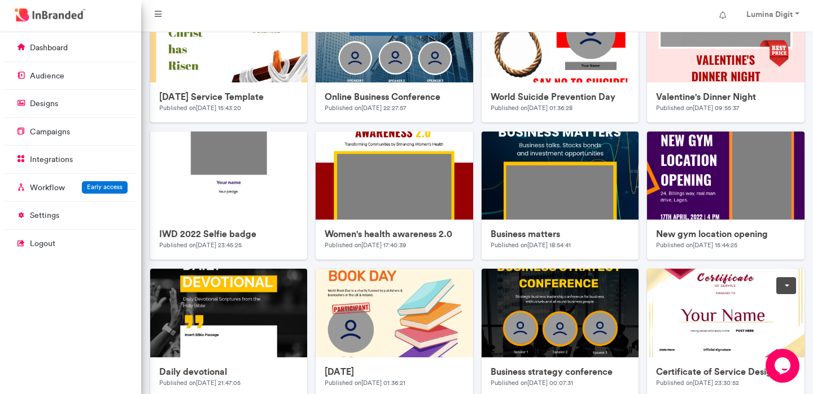
scroll to position [215, 0]
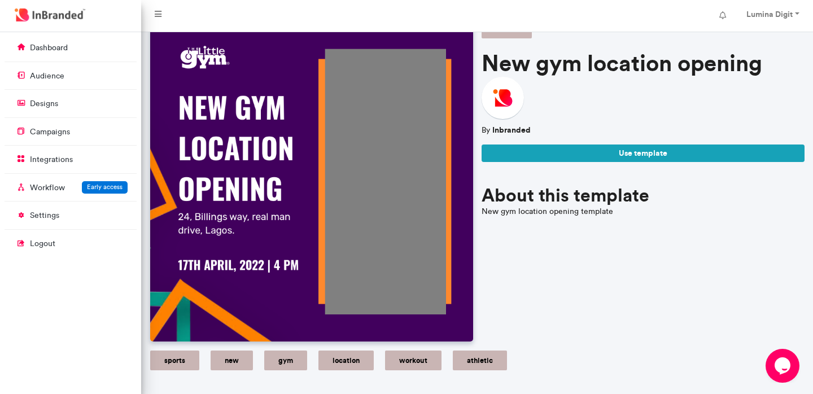
scroll to position [54, 0]
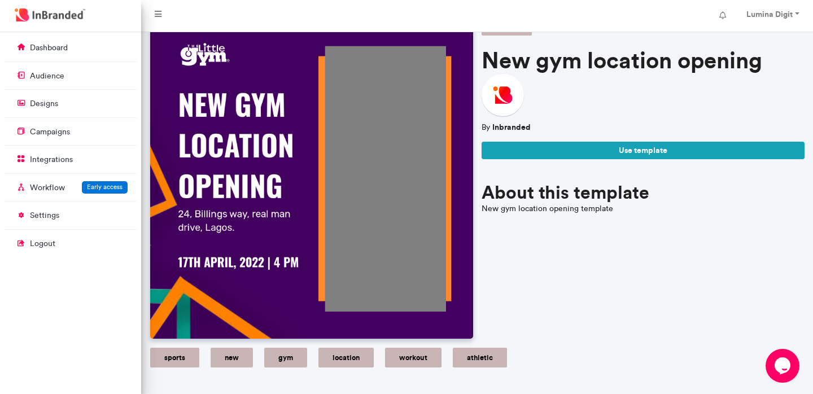
click at [375, 204] on img at bounding box center [311, 177] width 323 height 323
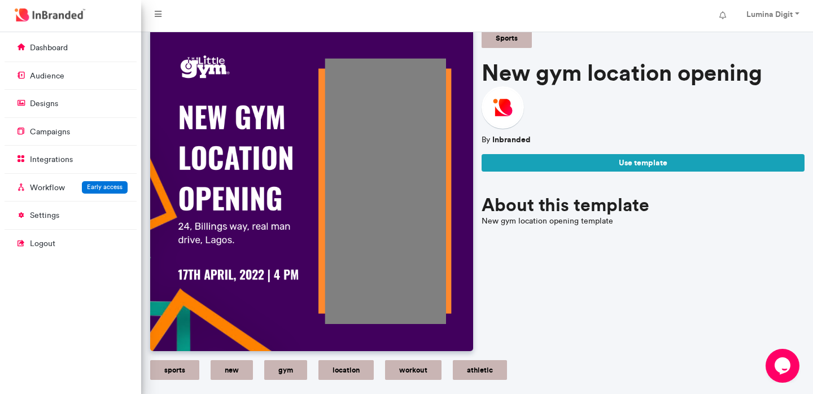
scroll to position [0, 0]
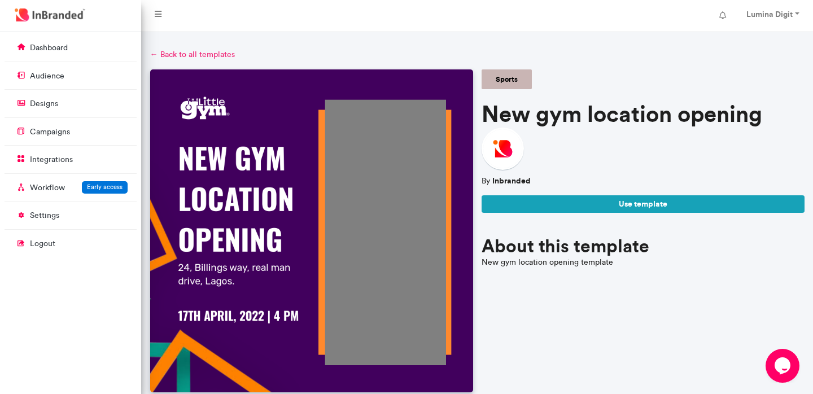
click at [163, 53] on link "← Back to all templates" at bounding box center [192, 55] width 85 height 10
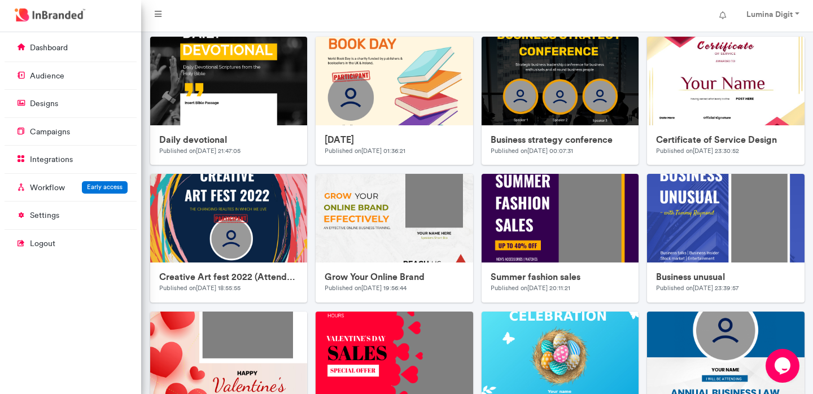
scroll to position [444, 0]
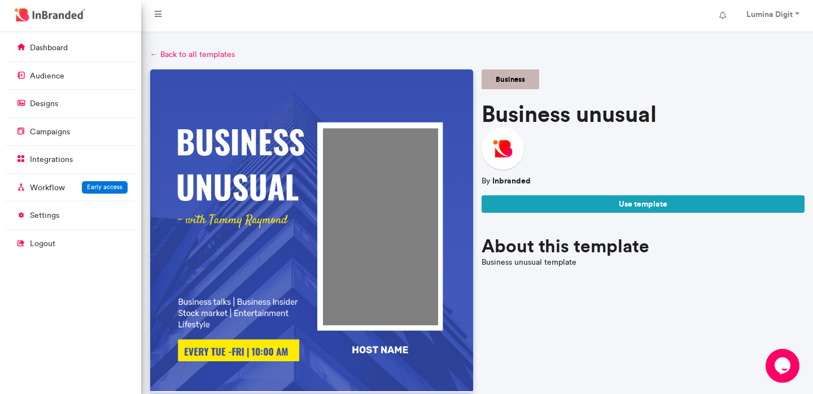
click at [171, 57] on link "← Back to all templates" at bounding box center [192, 55] width 85 height 10
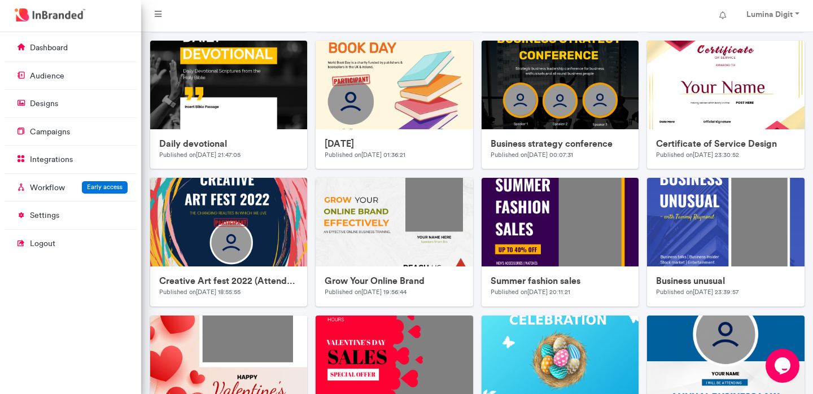
scroll to position [447, 0]
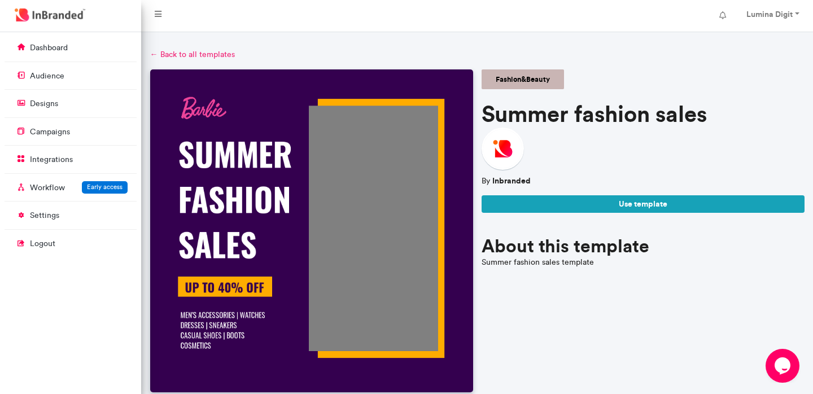
click at [177, 51] on link "← Back to all templates" at bounding box center [192, 55] width 85 height 10
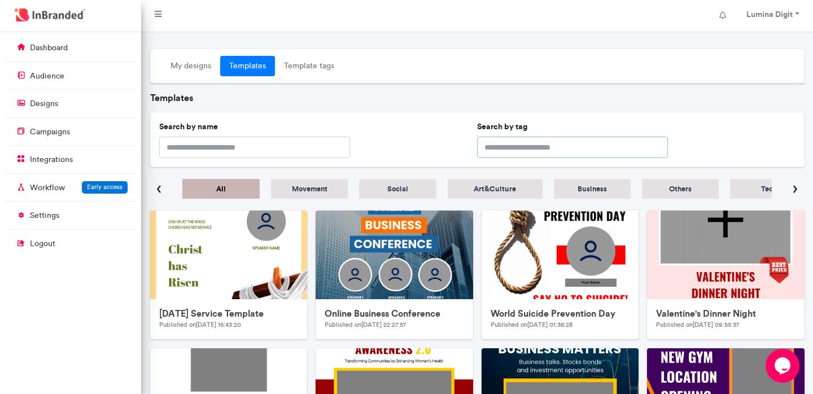
click at [544, 143] on input "text" at bounding box center [572, 147] width 191 height 21
click at [680, 134] on div "Search by name Search by tag" at bounding box center [477, 139] width 655 height 55
click at [794, 194] on span "›" at bounding box center [795, 188] width 5 height 25
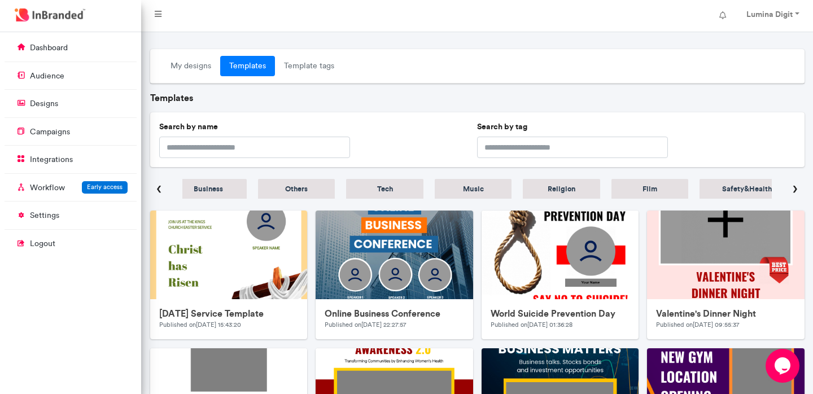
click at [794, 194] on span "›" at bounding box center [795, 188] width 5 height 25
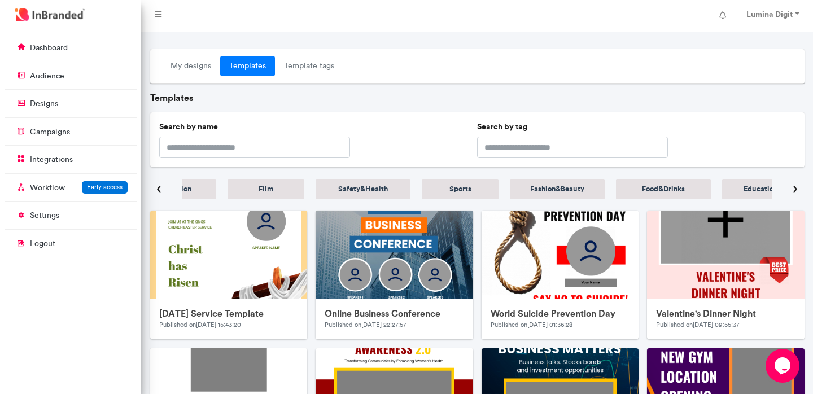
click at [794, 194] on span "›" at bounding box center [795, 188] width 5 height 25
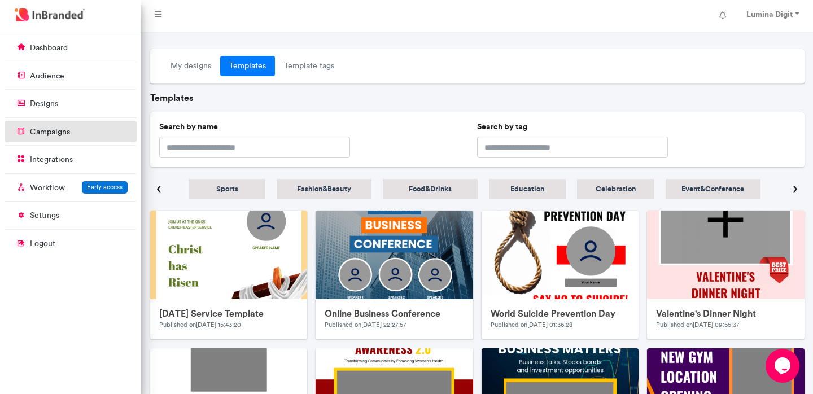
click at [64, 132] on p "campaigns" at bounding box center [50, 132] width 40 height 11
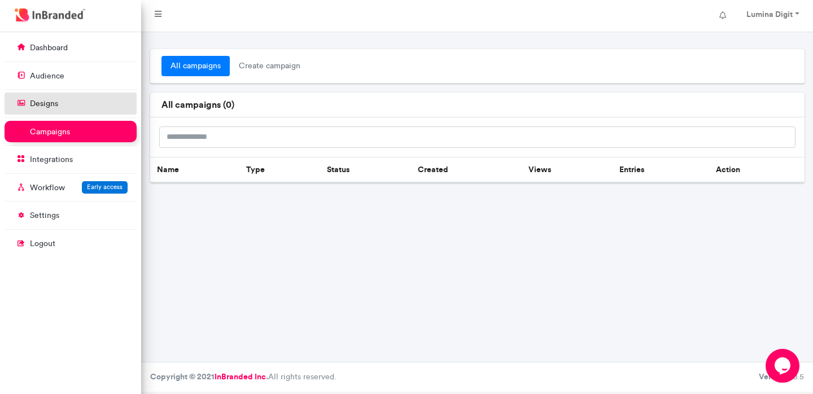
click at [53, 106] on p "designs" at bounding box center [44, 103] width 28 height 11
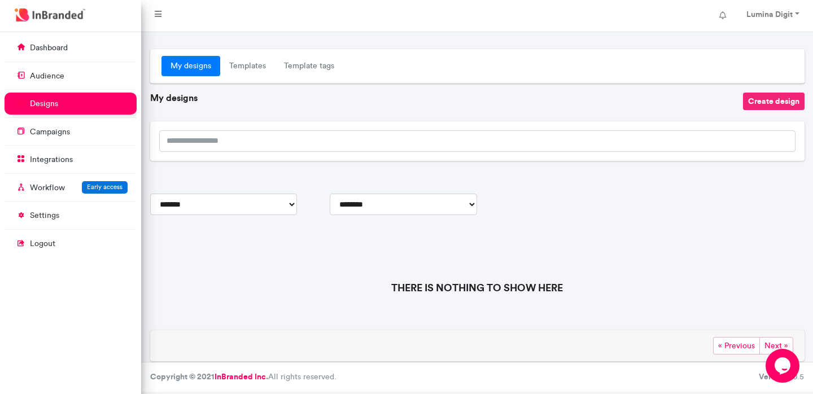
click at [771, 100] on button "Create design" at bounding box center [774, 102] width 62 height 18
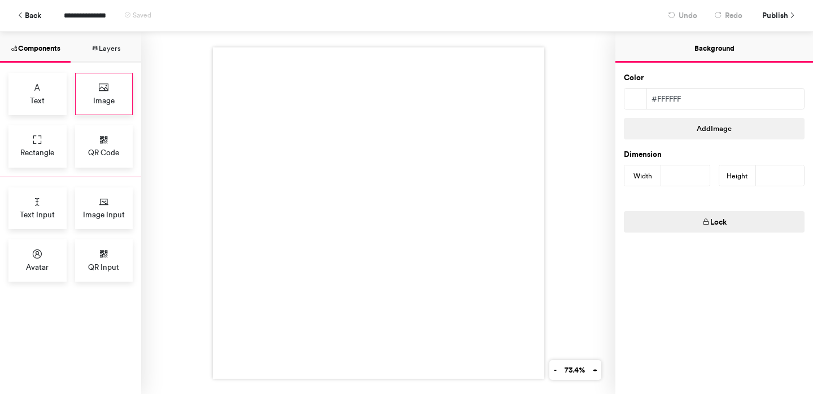
click at [115, 103] on div "Image" at bounding box center [104, 94] width 58 height 42
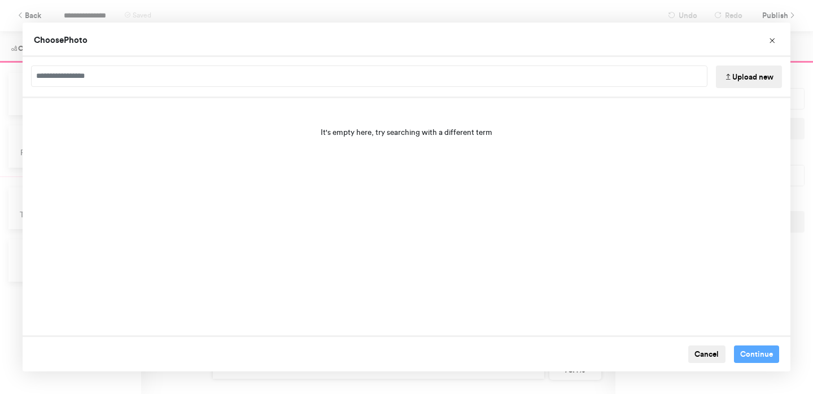
click at [726, 81] on button "Upload new" at bounding box center [749, 77] width 66 height 23
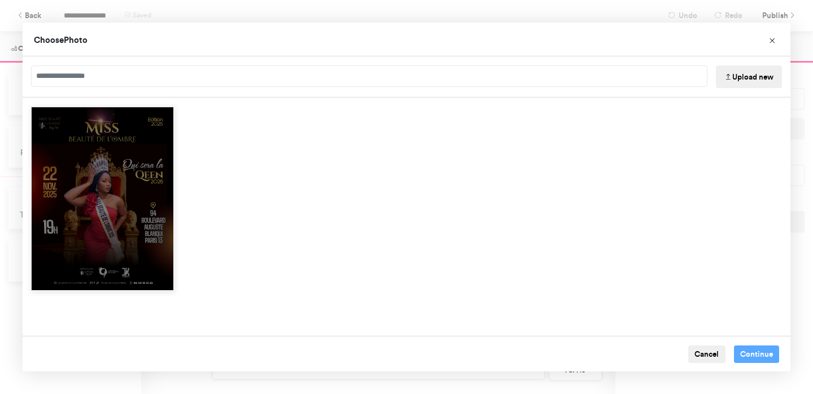
click at [170, 228] on div "Choose Image" at bounding box center [102, 198] width 144 height 185
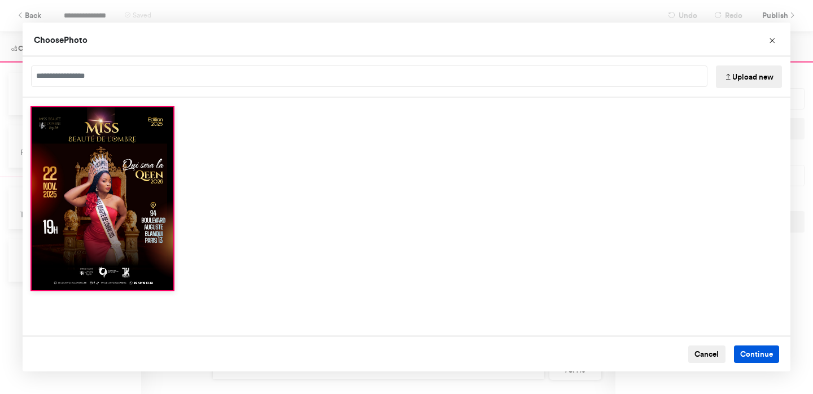
click at [740, 357] on button "Continue" at bounding box center [757, 355] width 46 height 18
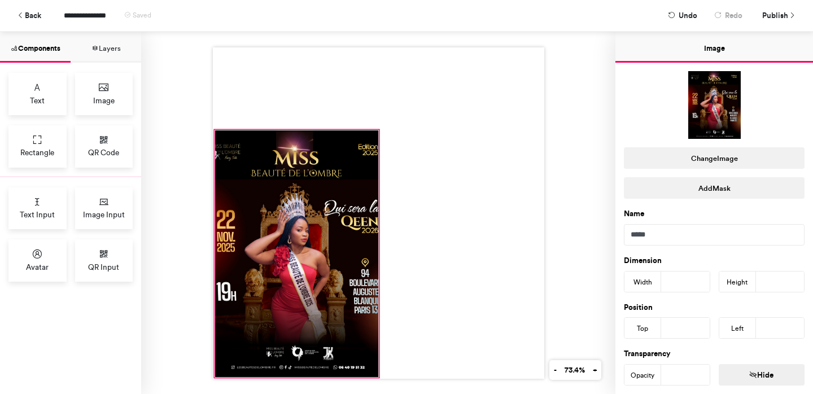
drag, startPoint x: 298, startPoint y: 238, endPoint x: 217, endPoint y: 378, distance: 161.7
click at [217, 378] on div at bounding box center [379, 213] width 332 height 332
type input "***"
type input "*"
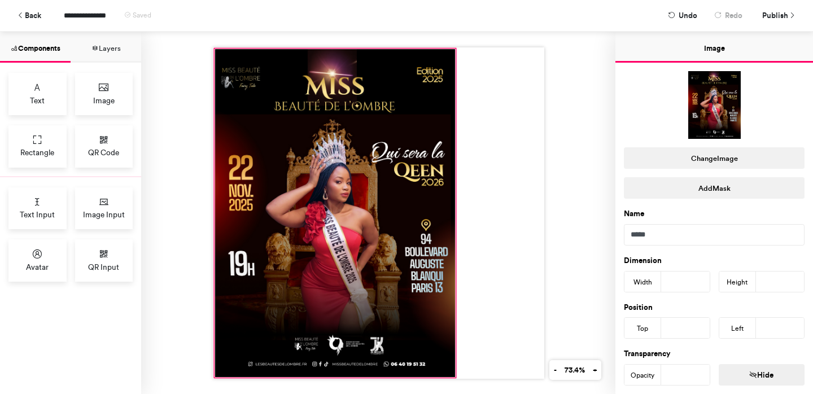
drag, startPoint x: 378, startPoint y: 132, endPoint x: 455, endPoint y: 50, distance: 111.9
click at [455, 50] on div at bounding box center [379, 213] width 332 height 332
type input "***"
type input "*"
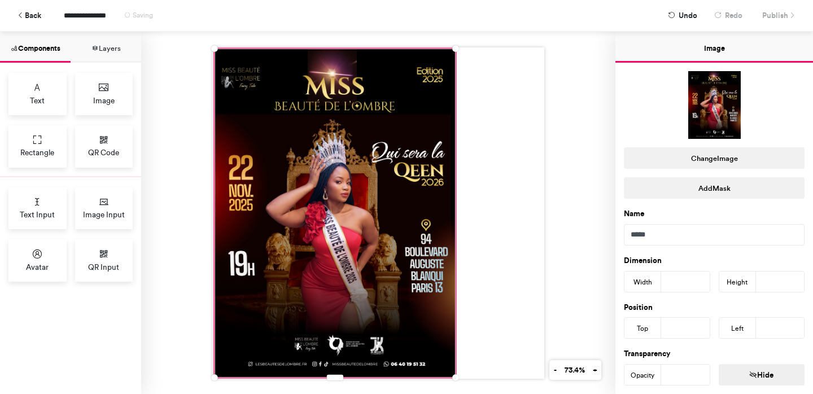
click at [552, 133] on div at bounding box center [378, 213] width 474 height 363
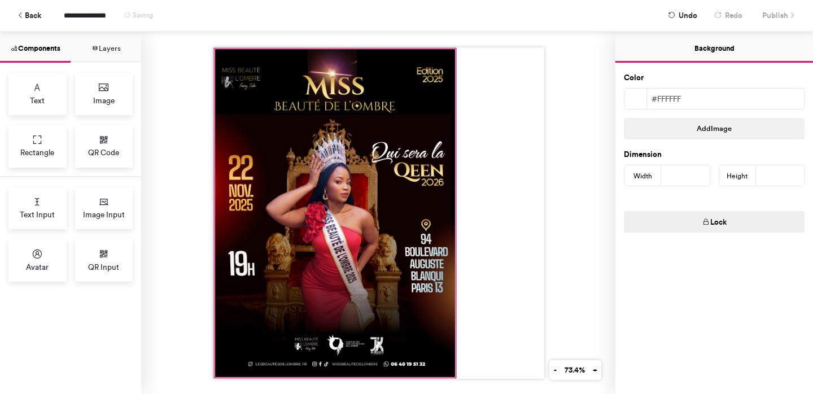
click at [415, 133] on div at bounding box center [335, 213] width 241 height 328
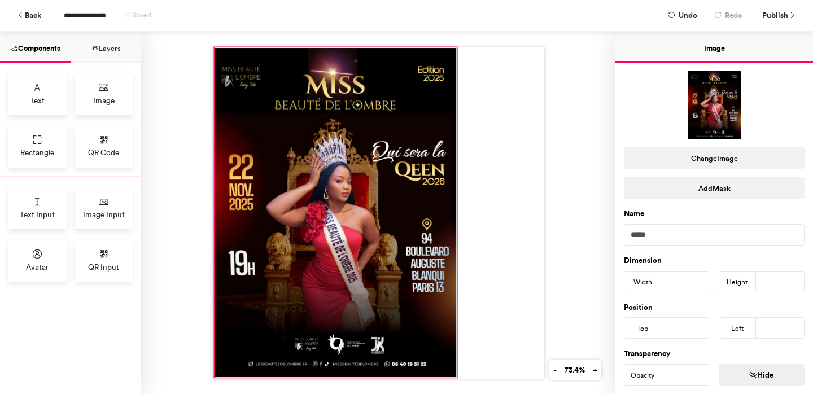
click at [458, 46] on div at bounding box center [378, 213] width 474 height 363
type input "***"
type input "*"
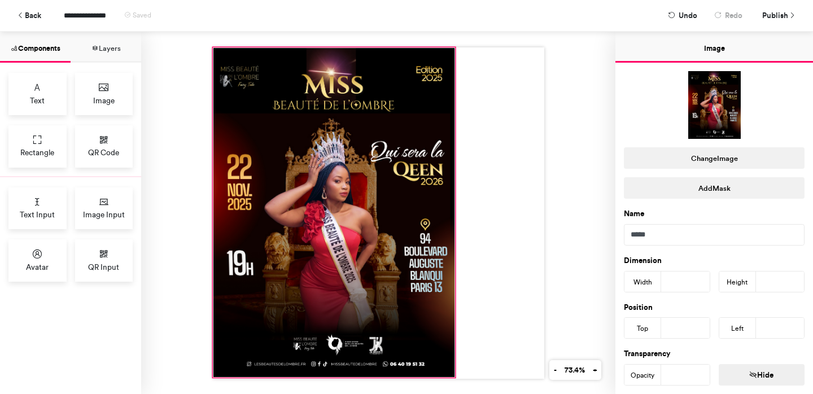
click at [391, 168] on div at bounding box center [334, 211] width 242 height 329
type input "*"
click at [176, 236] on div at bounding box center [378, 213] width 474 height 363
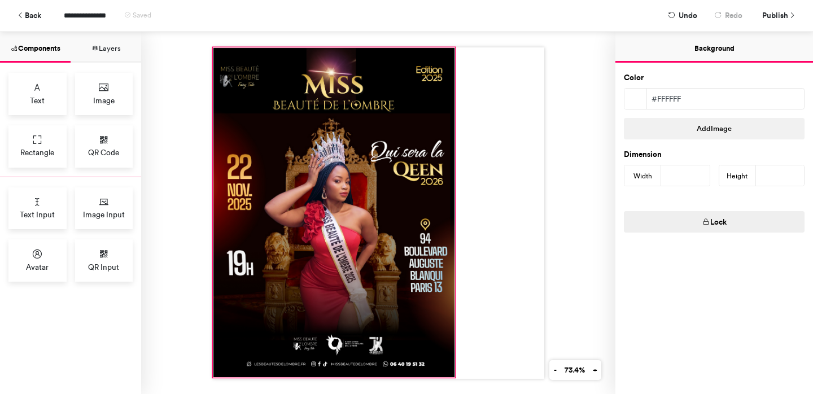
click at [392, 304] on div at bounding box center [334, 211] width 242 height 329
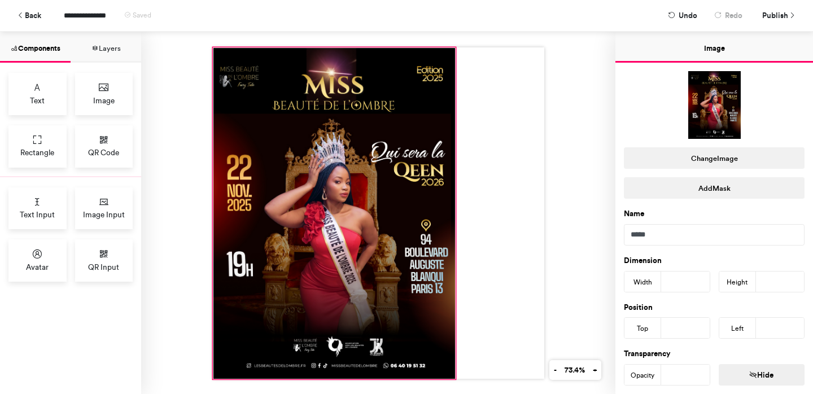
click at [454, 378] on div at bounding box center [379, 213] width 332 height 332
type input "***"
click at [575, 283] on div at bounding box center [378, 213] width 474 height 363
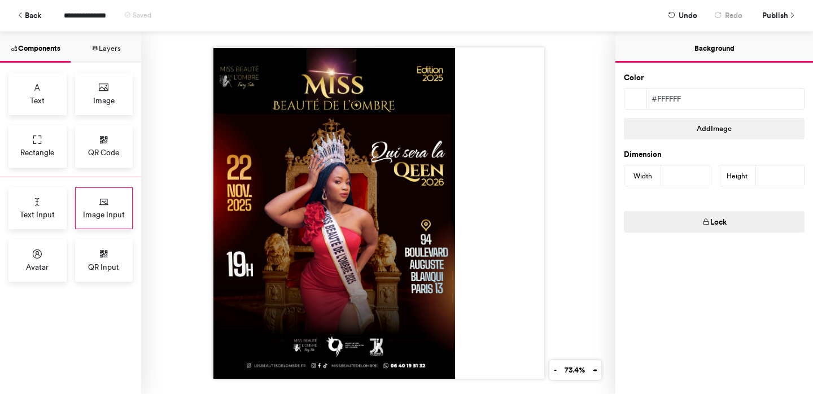
click at [111, 207] on div "Image Input" at bounding box center [104, 209] width 58 height 42
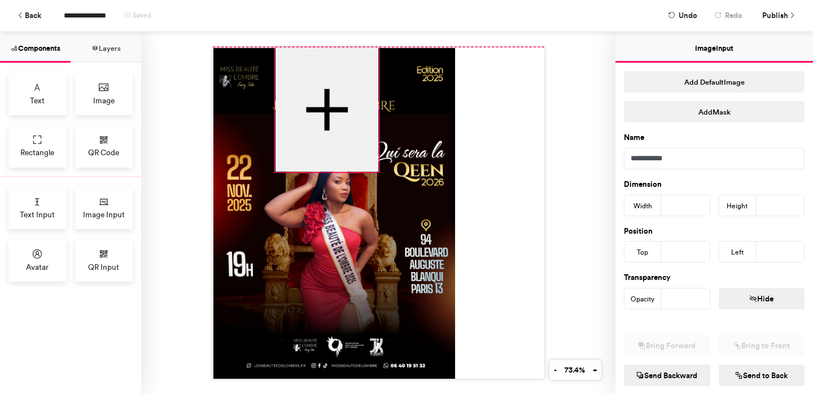
drag, startPoint x: 295, startPoint y: 128, endPoint x: 275, endPoint y: 47, distance: 82.7
click at [275, 47] on div at bounding box center [379, 213] width 332 height 332
type input "***"
type input "*"
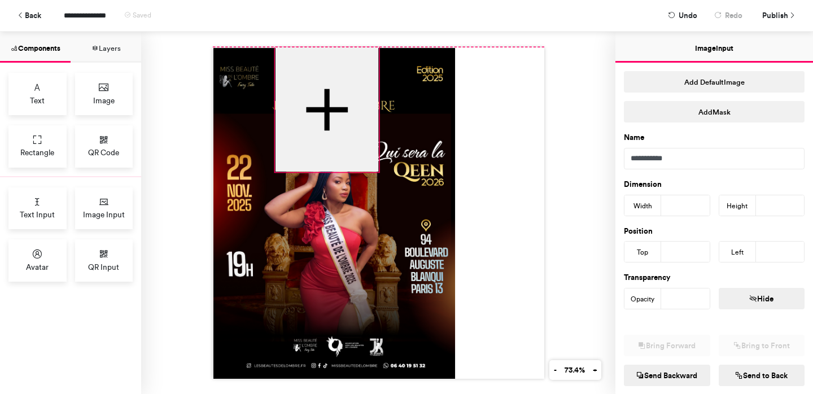
type input "***"
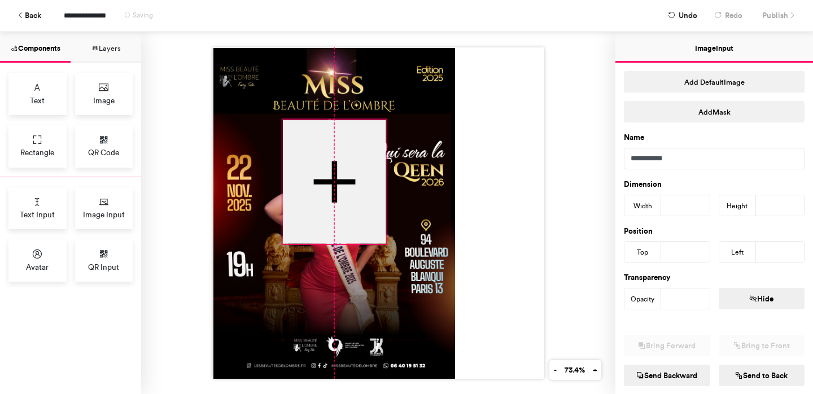
drag, startPoint x: 330, startPoint y: 172, endPoint x: 339, endPoint y: 244, distance: 72.9
click at [339, 244] on div at bounding box center [379, 213] width 332 height 332
type input "***"
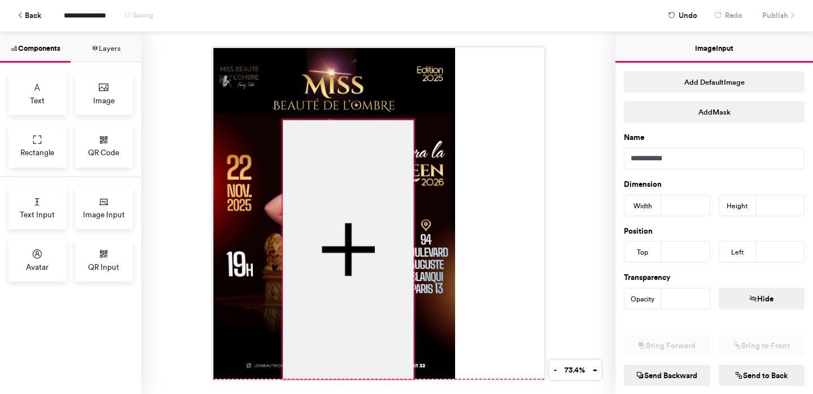
drag, startPoint x: 387, startPoint y: 244, endPoint x: 415, endPoint y: 375, distance: 133.9
click at [415, 375] on div at bounding box center [379, 213] width 332 height 332
type input "***"
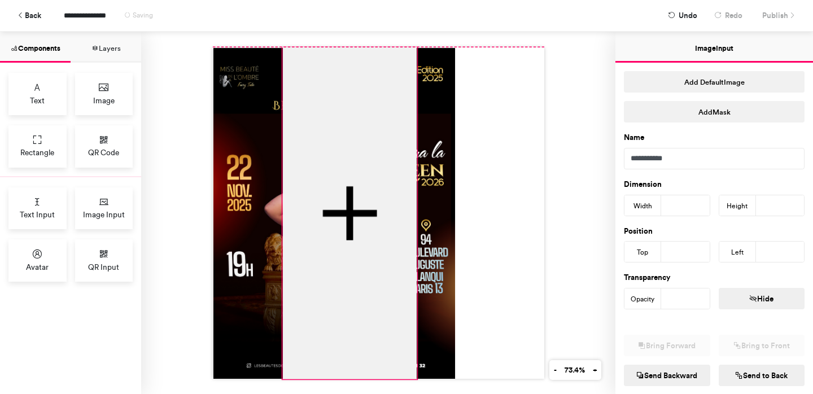
drag, startPoint x: 414, startPoint y: 119, endPoint x: 417, endPoint y: 47, distance: 71.8
click at [417, 47] on div at bounding box center [379, 213] width 332 height 332
type input "***"
type input "*"
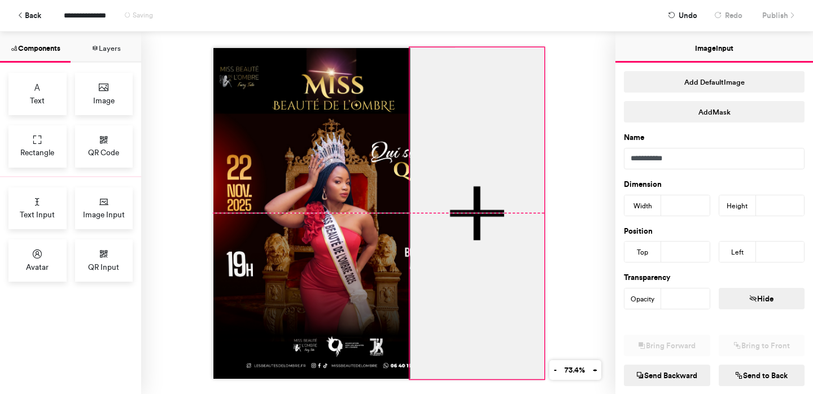
drag, startPoint x: 347, startPoint y: 154, endPoint x: 472, endPoint y: 153, distance: 124.8
click at [472, 153] on div at bounding box center [477, 212] width 134 height 331
type input "***"
click at [453, 221] on div at bounding box center [477, 212] width 134 height 331
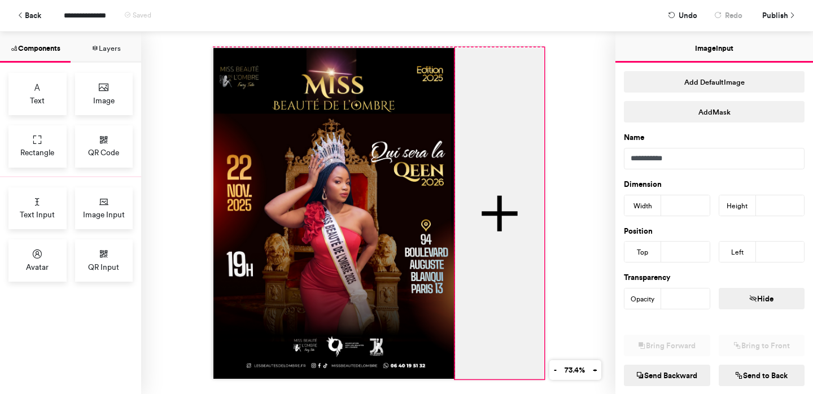
drag, startPoint x: 409, startPoint y: 48, endPoint x: 457, endPoint y: 46, distance: 47.5
click at [457, 46] on div at bounding box center [378, 213] width 474 height 363
type input "***"
click at [565, 208] on div at bounding box center [378, 213] width 474 height 363
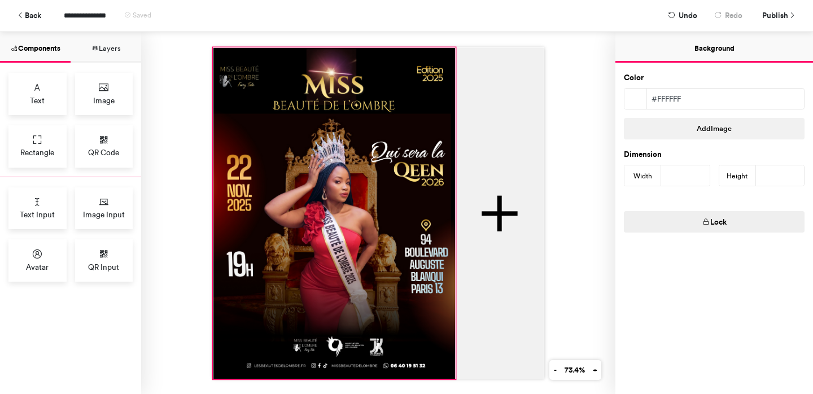
click at [352, 203] on div at bounding box center [334, 212] width 242 height 331
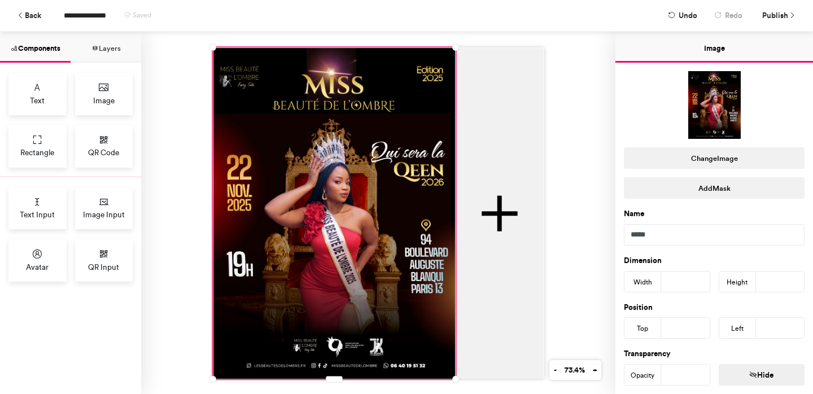
click at [352, 203] on div at bounding box center [334, 212] width 242 height 331
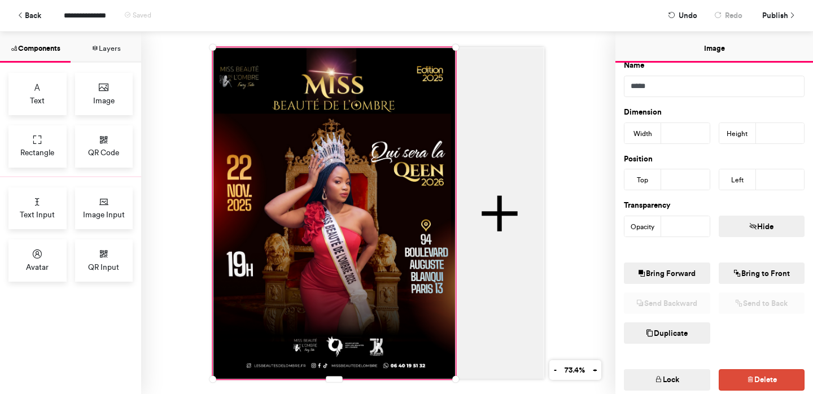
scroll to position [142, 0]
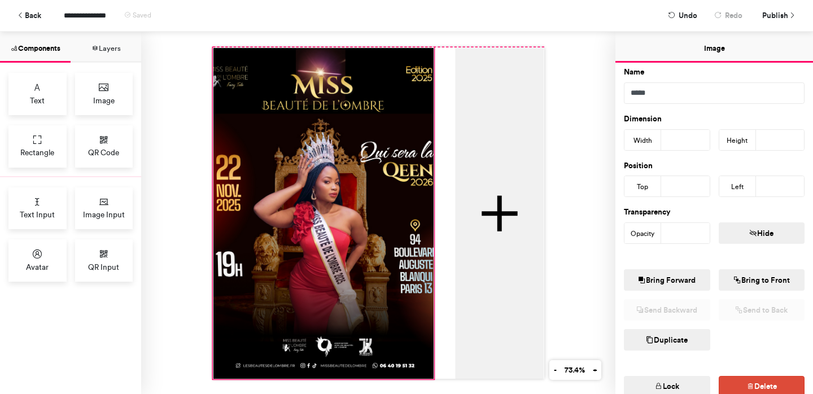
drag, startPoint x: 455, startPoint y: 46, endPoint x: 433, endPoint y: 45, distance: 21.5
click at [433, 45] on div at bounding box center [378, 213] width 474 height 363
type input "***"
click at [300, 96] on div at bounding box center [323, 212] width 220 height 331
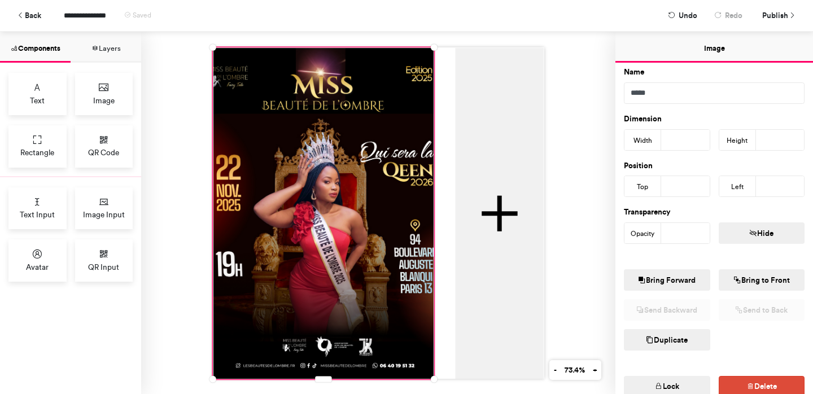
click at [288, 120] on div at bounding box center [323, 212] width 220 height 331
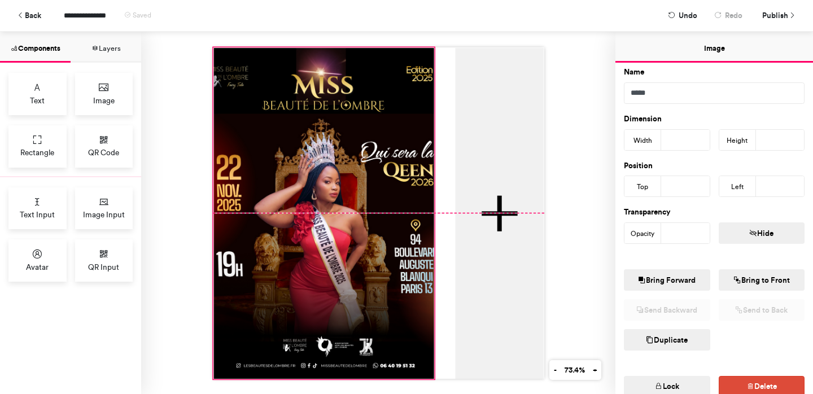
click at [289, 119] on div at bounding box center [323, 212] width 220 height 331
type input "*"
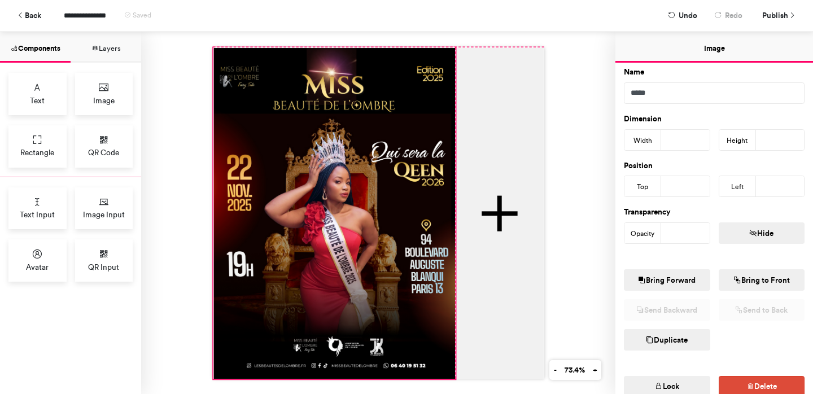
drag, startPoint x: 435, startPoint y: 47, endPoint x: 453, endPoint y: 49, distance: 17.6
click at [453, 49] on div at bounding box center [379, 213] width 332 height 332
type input "***"
click at [563, 172] on div at bounding box center [378, 213] width 474 height 363
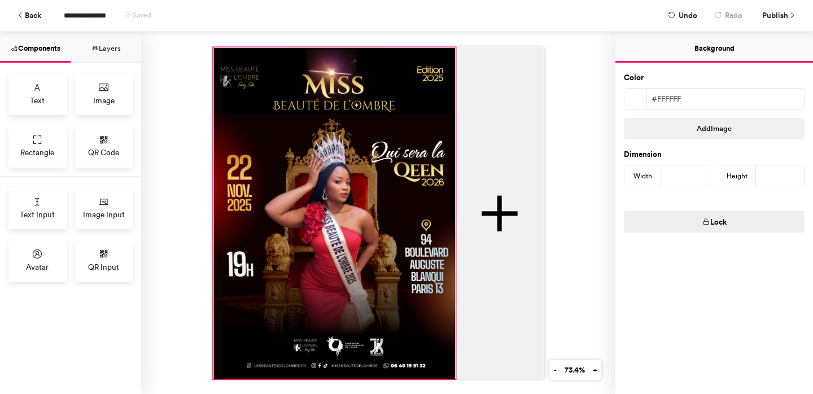
click at [354, 117] on div at bounding box center [334, 212] width 242 height 331
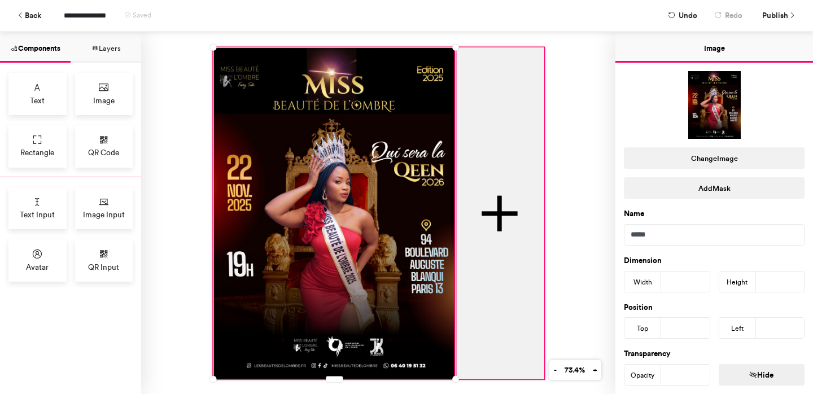
click at [509, 152] on div at bounding box center [499, 212] width 89 height 331
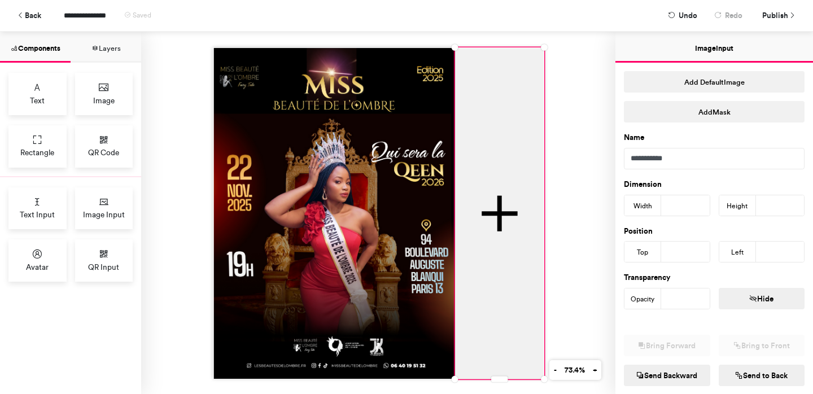
click at [577, 235] on div at bounding box center [378, 213] width 474 height 363
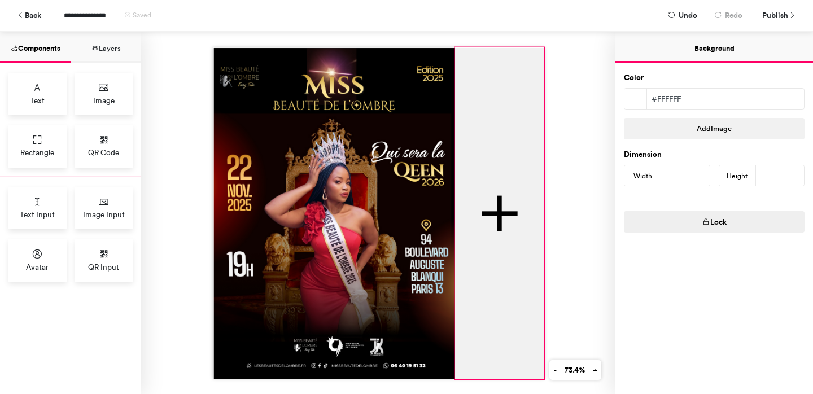
click at [484, 363] on div at bounding box center [499, 212] width 89 height 331
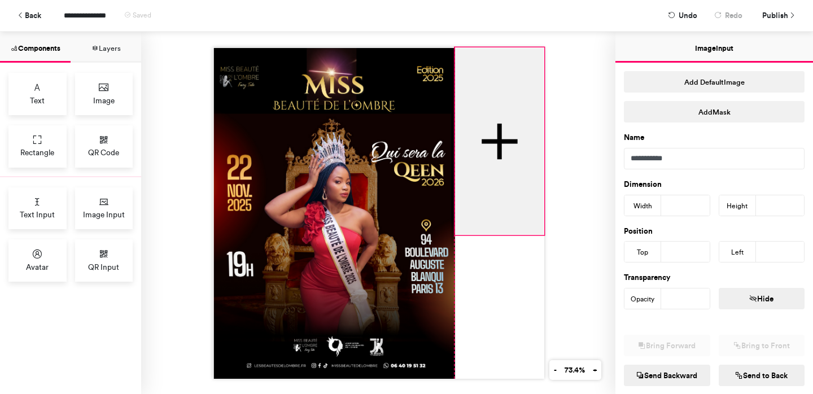
drag, startPoint x: 457, startPoint y: 377, endPoint x: 454, endPoint y: 233, distance: 144.1
click at [454, 233] on div at bounding box center [379, 213] width 332 height 332
type input "***"
click at [602, 242] on div at bounding box center [378, 213] width 474 height 363
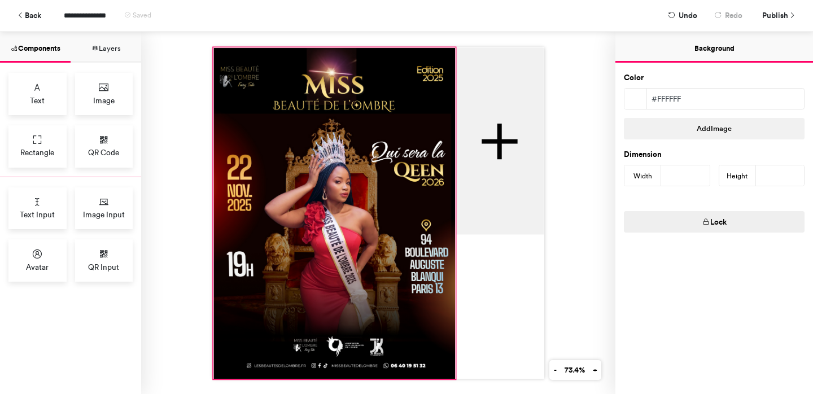
click at [443, 338] on div at bounding box center [334, 212] width 242 height 331
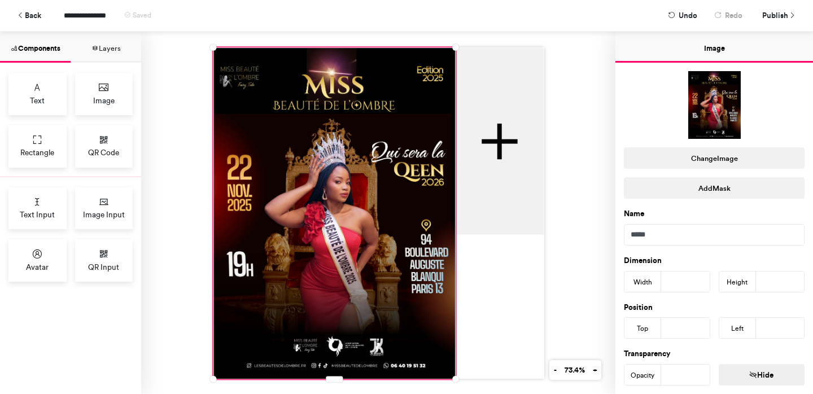
click at [456, 379] on div at bounding box center [378, 213] width 474 height 363
click at [440, 351] on div at bounding box center [334, 212] width 242 height 331
click at [433, 334] on div at bounding box center [334, 212] width 242 height 331
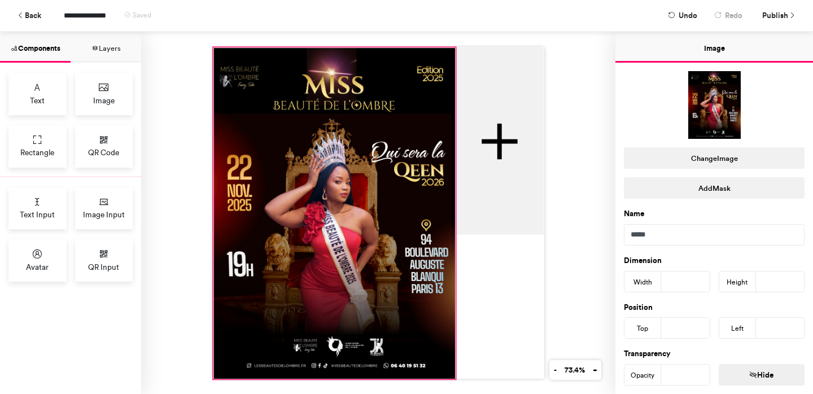
click at [433, 334] on div at bounding box center [334, 212] width 242 height 331
click at [54, 149] on span "Rectangle" at bounding box center [37, 152] width 34 height 11
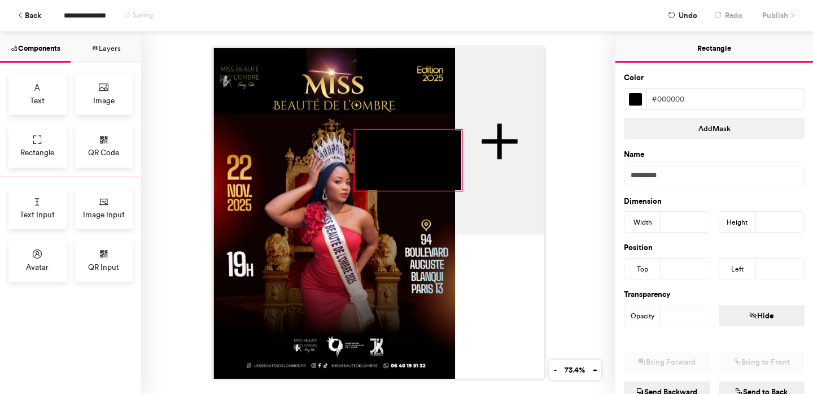
drag, startPoint x: 295, startPoint y: 173, endPoint x: 354, endPoint y: 191, distance: 62.2
click at [354, 191] on div at bounding box center [379, 213] width 332 height 332
type input "***"
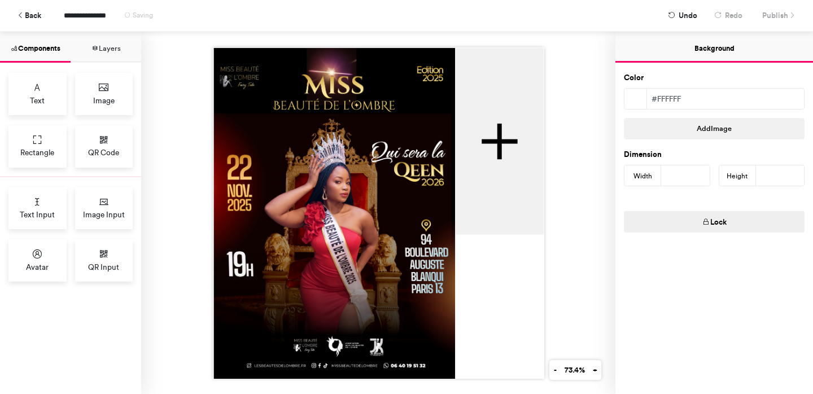
click at [570, 266] on div at bounding box center [378, 213] width 474 height 363
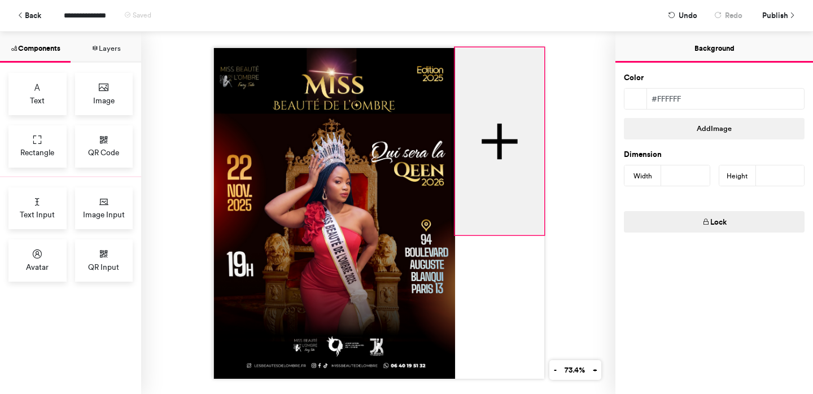
click at [477, 82] on div at bounding box center [499, 140] width 89 height 187
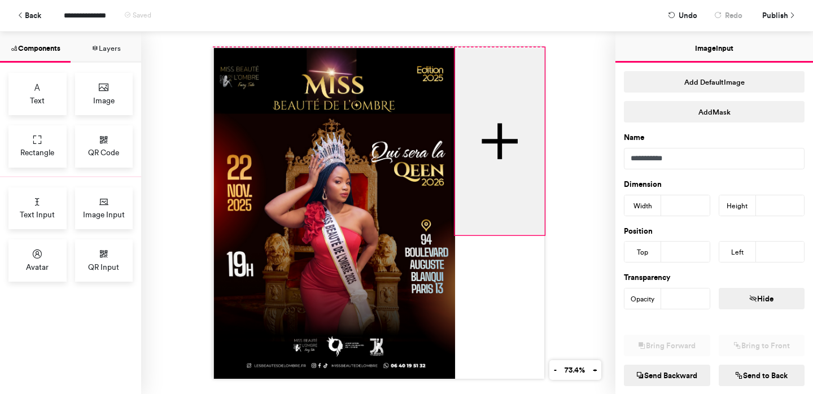
click at [542, 43] on div at bounding box center [378, 213] width 474 height 363
type input "***"
click at [572, 66] on div at bounding box center [378, 213] width 474 height 363
